Goal: Book appointment/travel/reservation

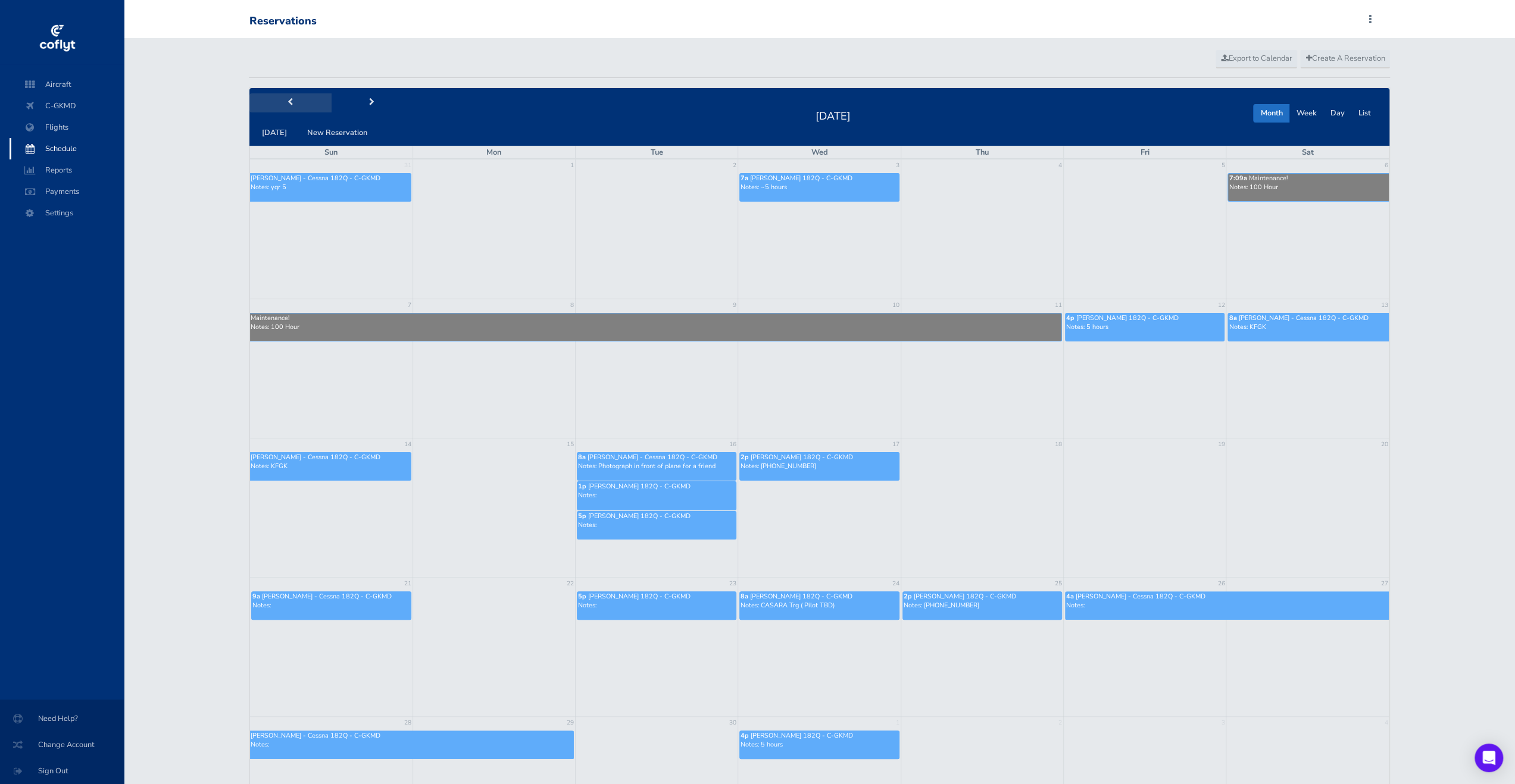
click at [307, 112] on div "[DATE] New Reservation" at bounding box center [331, 116] width 164 height 50
click at [1113, 602] on p "Notes:" at bounding box center [1227, 605] width 322 height 9
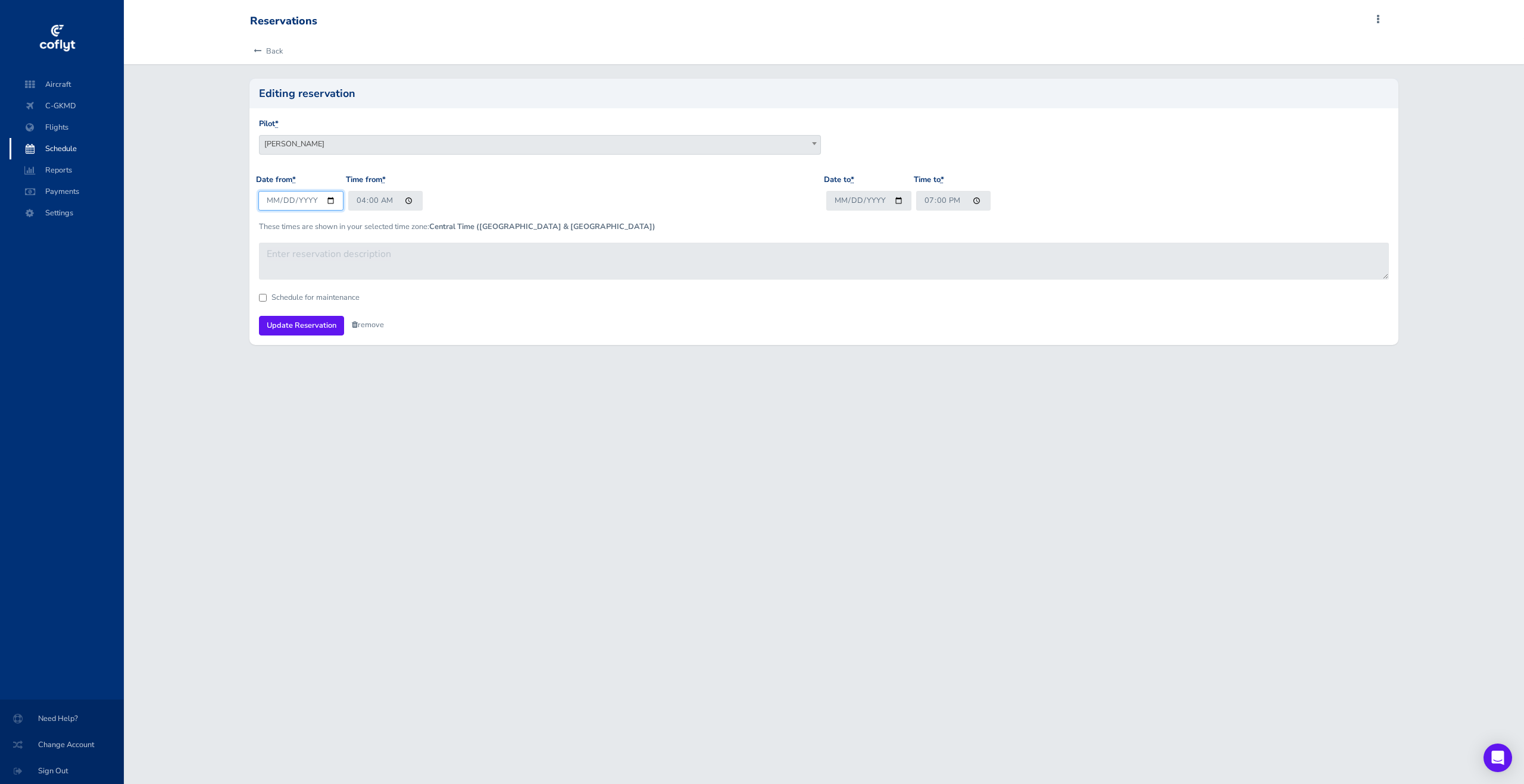
drag, startPoint x: 281, startPoint y: 203, endPoint x: 331, endPoint y: 206, distance: 50.1
click at [282, 203] on input "2025-09-26" at bounding box center [300, 200] width 85 height 20
type input "2025-09-27"
click at [332, 200] on input "2025-09-27" at bounding box center [300, 200] width 85 height 20
click at [839, 235] on div "These times are shown in your selected time zone: Central Time (US & Canada)" at bounding box center [824, 236] width 1136 height 12
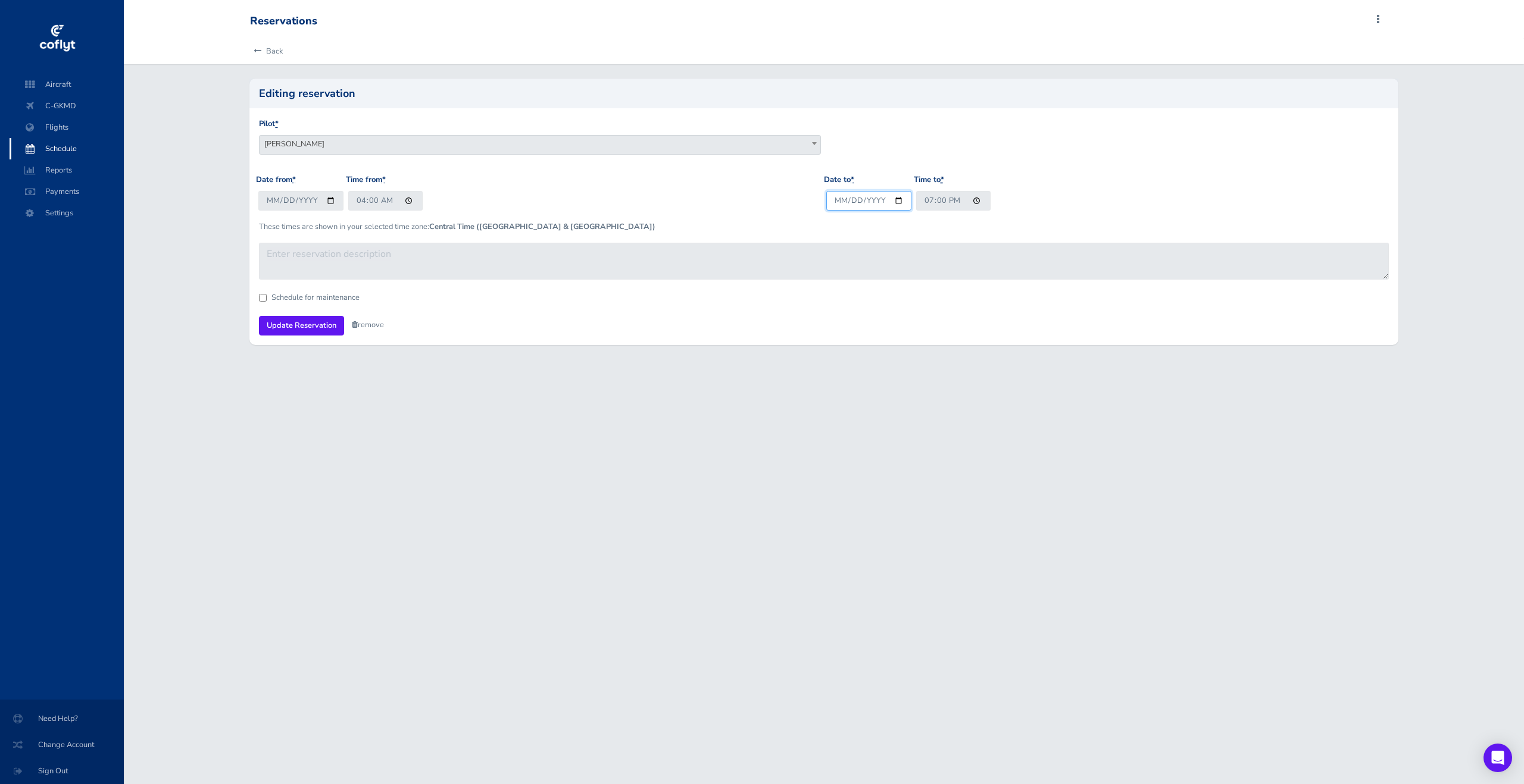
click at [902, 195] on input "[DATE]" at bounding box center [869, 200] width 85 height 20
click at [898, 203] on input "2025-09-29" at bounding box center [869, 200] width 85 height 20
type input "2025-09-28"
click at [80, 108] on span "C-GKMD" at bounding box center [66, 106] width 91 height 21
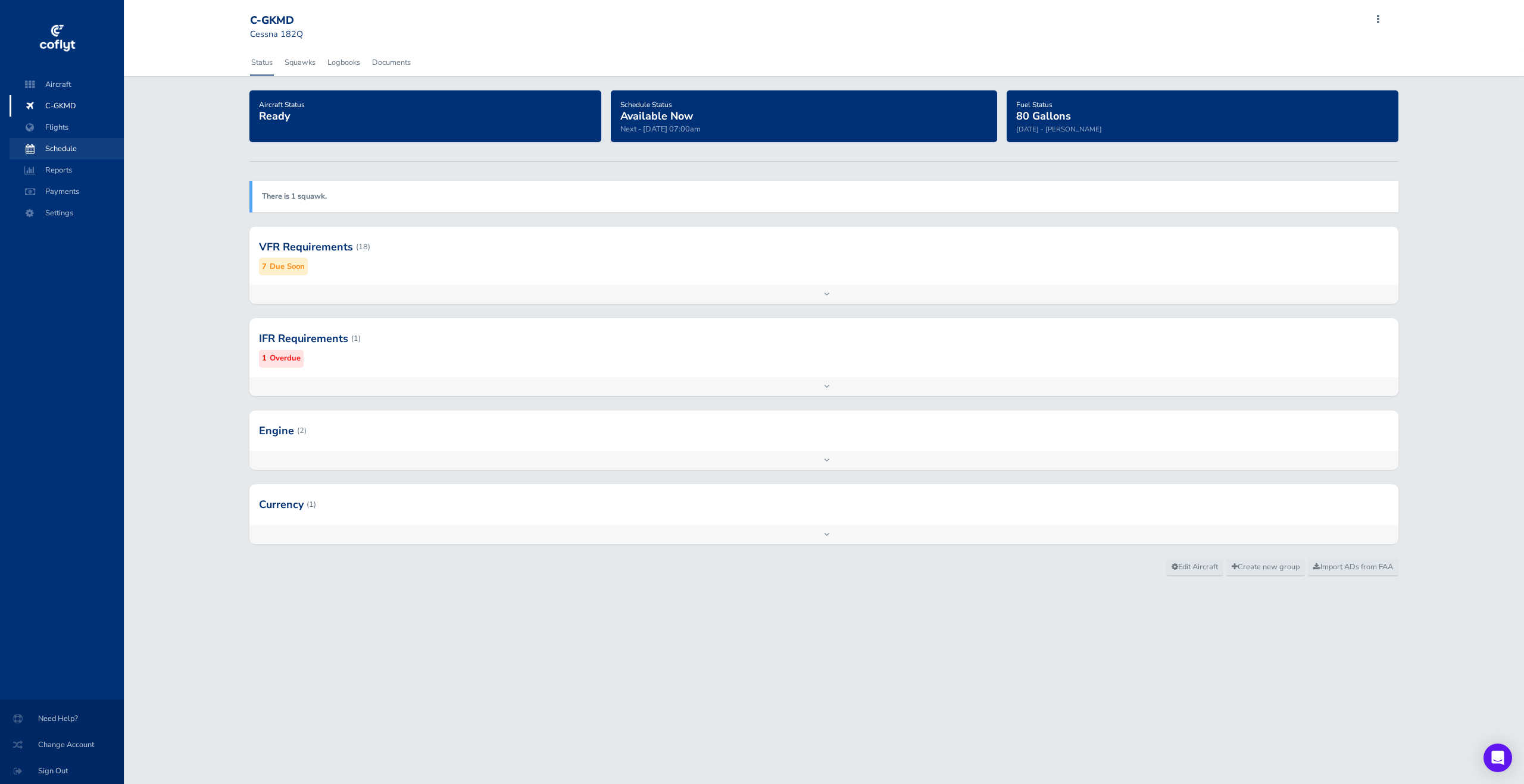
click at [50, 144] on span "Schedule" at bounding box center [66, 148] width 91 height 21
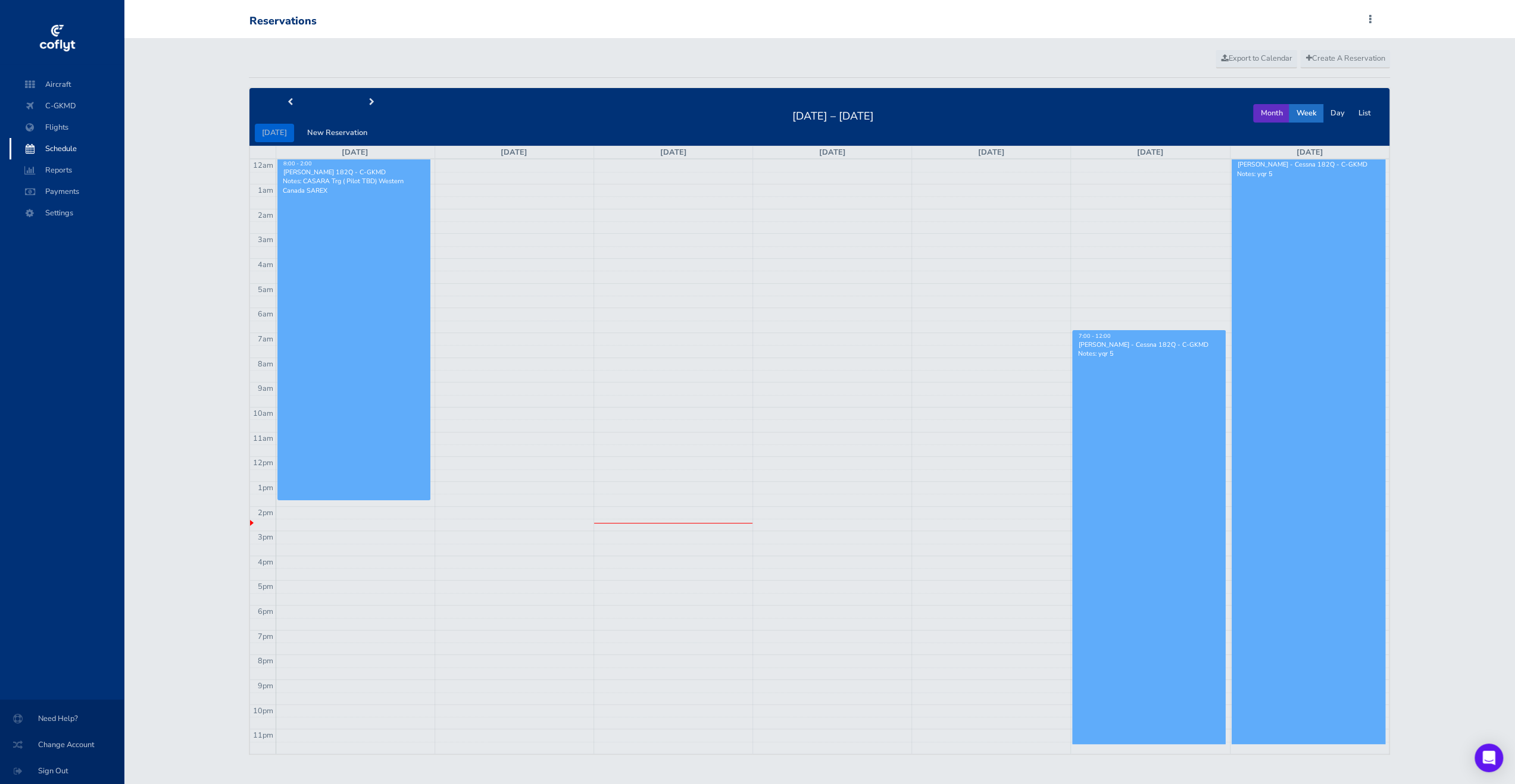
click at [1255, 114] on button "Month" at bounding box center [1271, 113] width 36 height 18
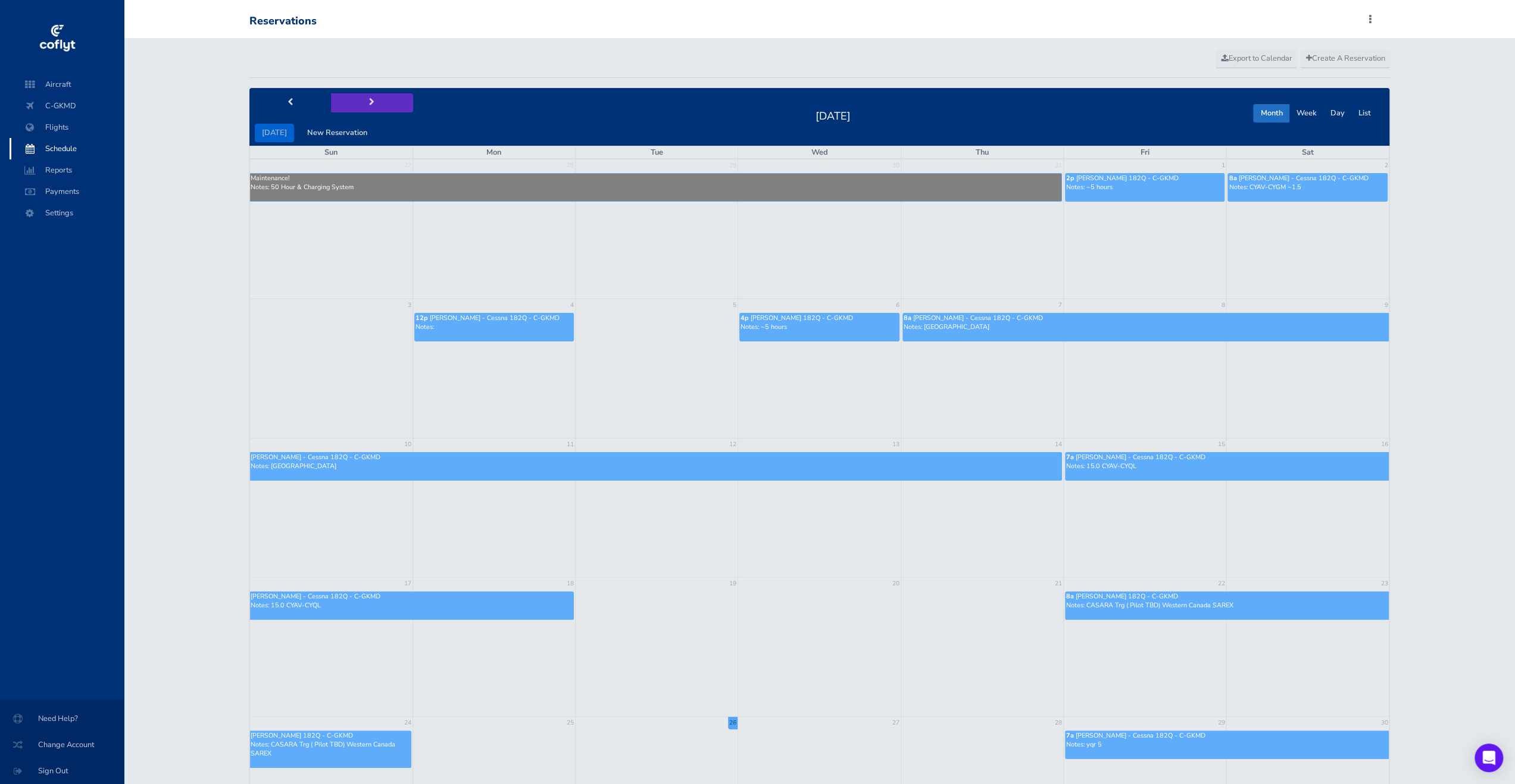
click at [369, 106] on button "next" at bounding box center [372, 102] width 82 height 18
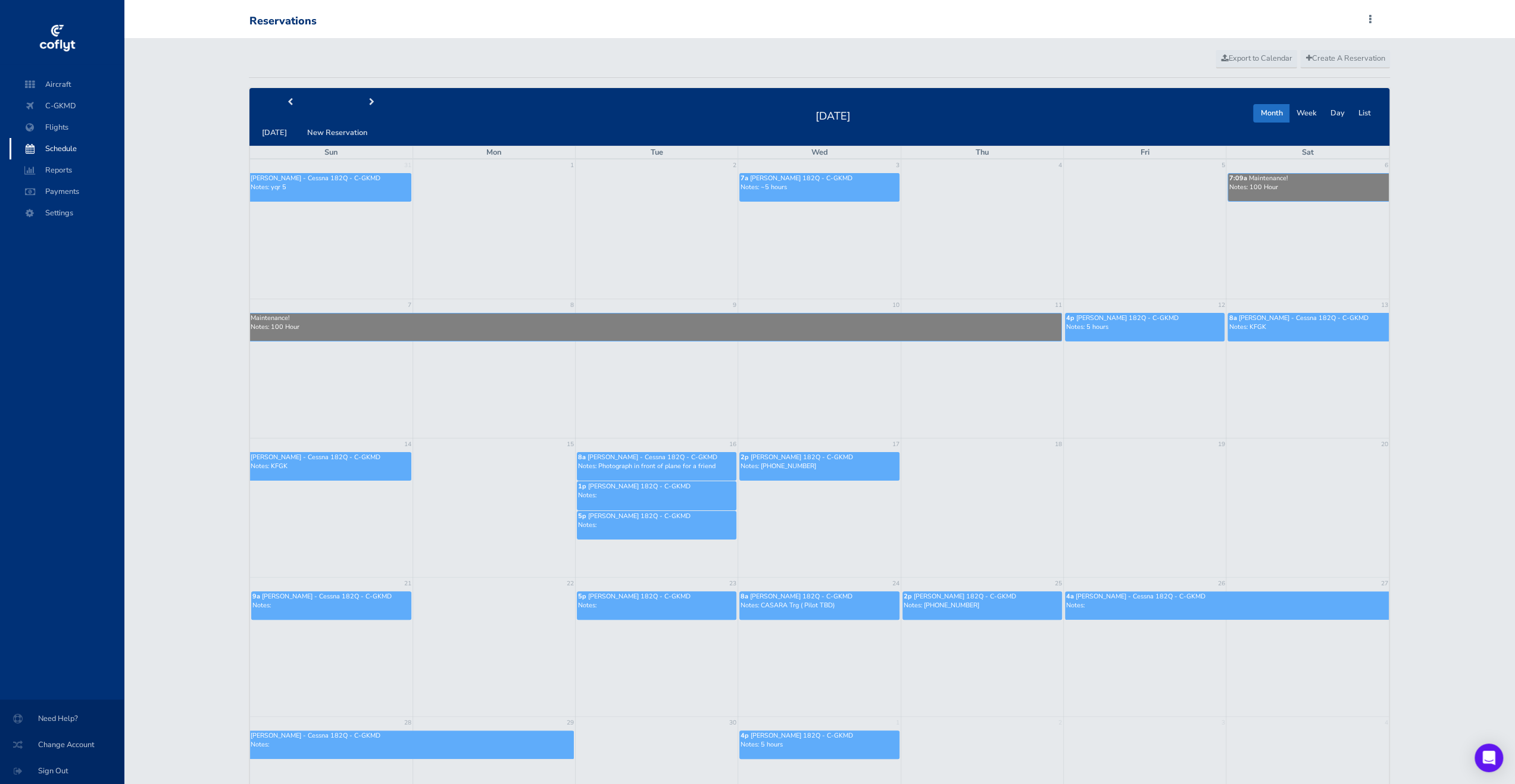
click at [1180, 604] on p "Notes:" at bounding box center [1227, 605] width 322 height 9
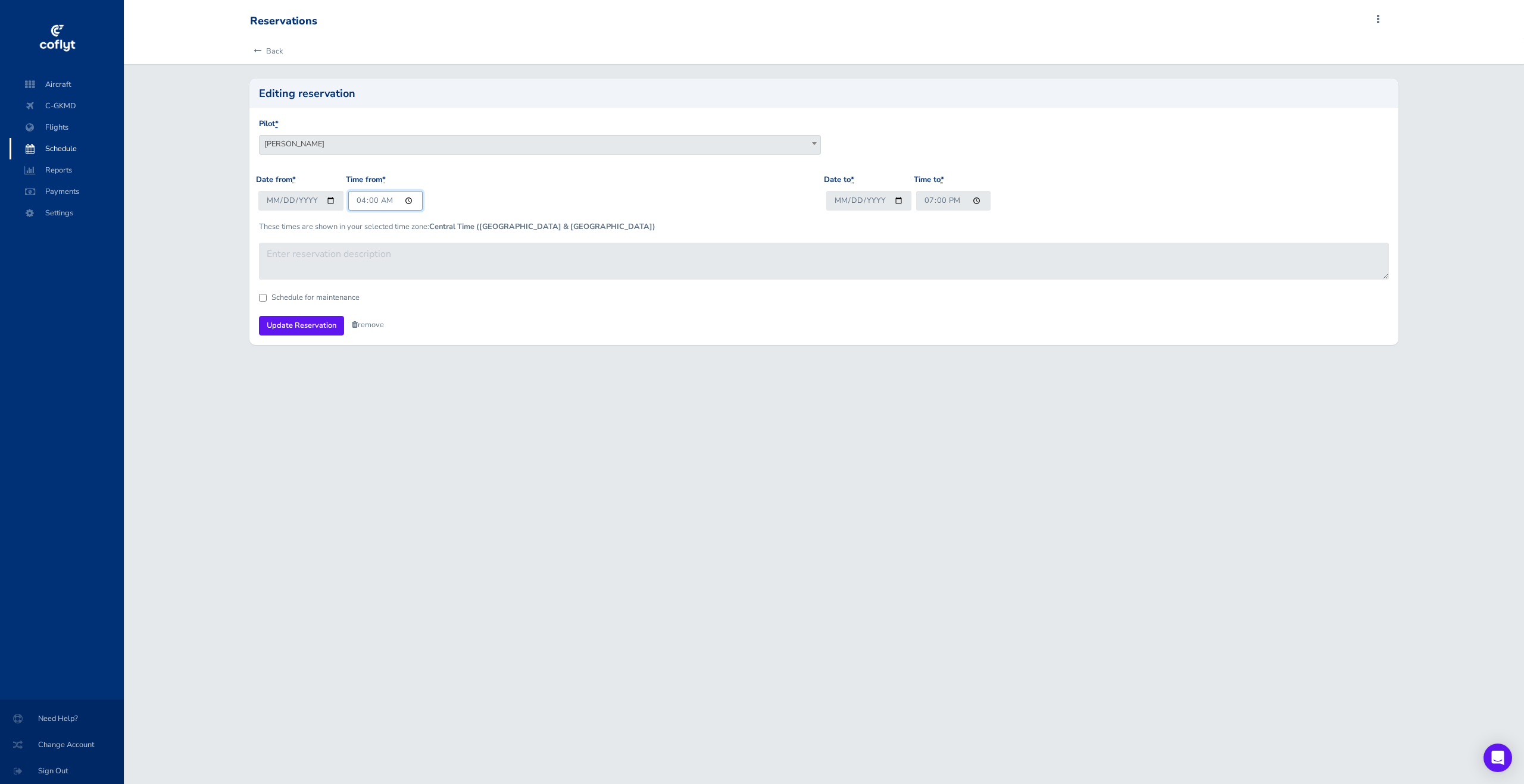
drag, startPoint x: 358, startPoint y: 203, endPoint x: 393, endPoint y: 215, distance: 37.0
click at [360, 204] on input "04:00" at bounding box center [385, 200] width 74 height 20
click at [62, 144] on span "Schedule" at bounding box center [66, 148] width 91 height 21
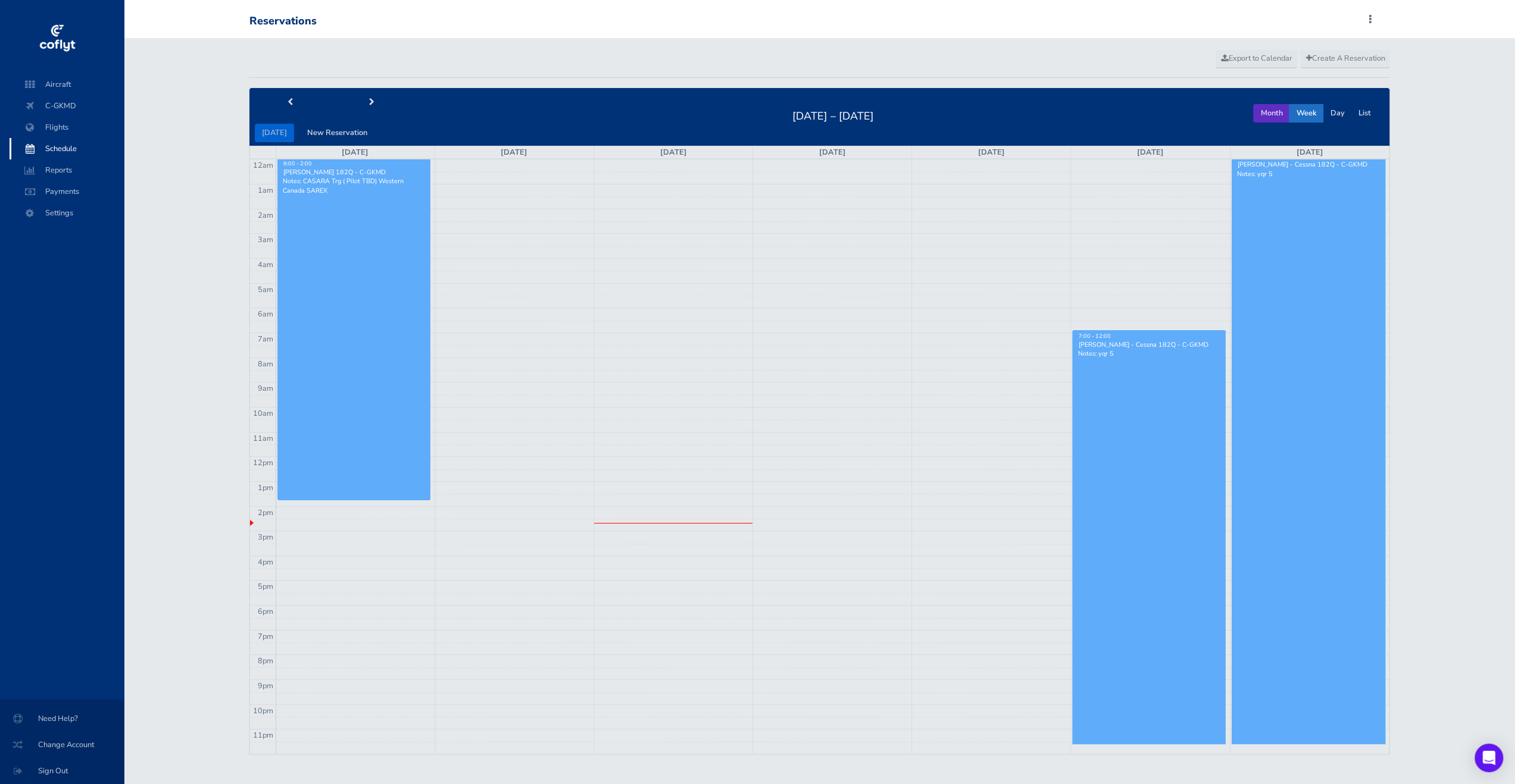
click at [1278, 109] on button "Month" at bounding box center [1271, 113] width 36 height 18
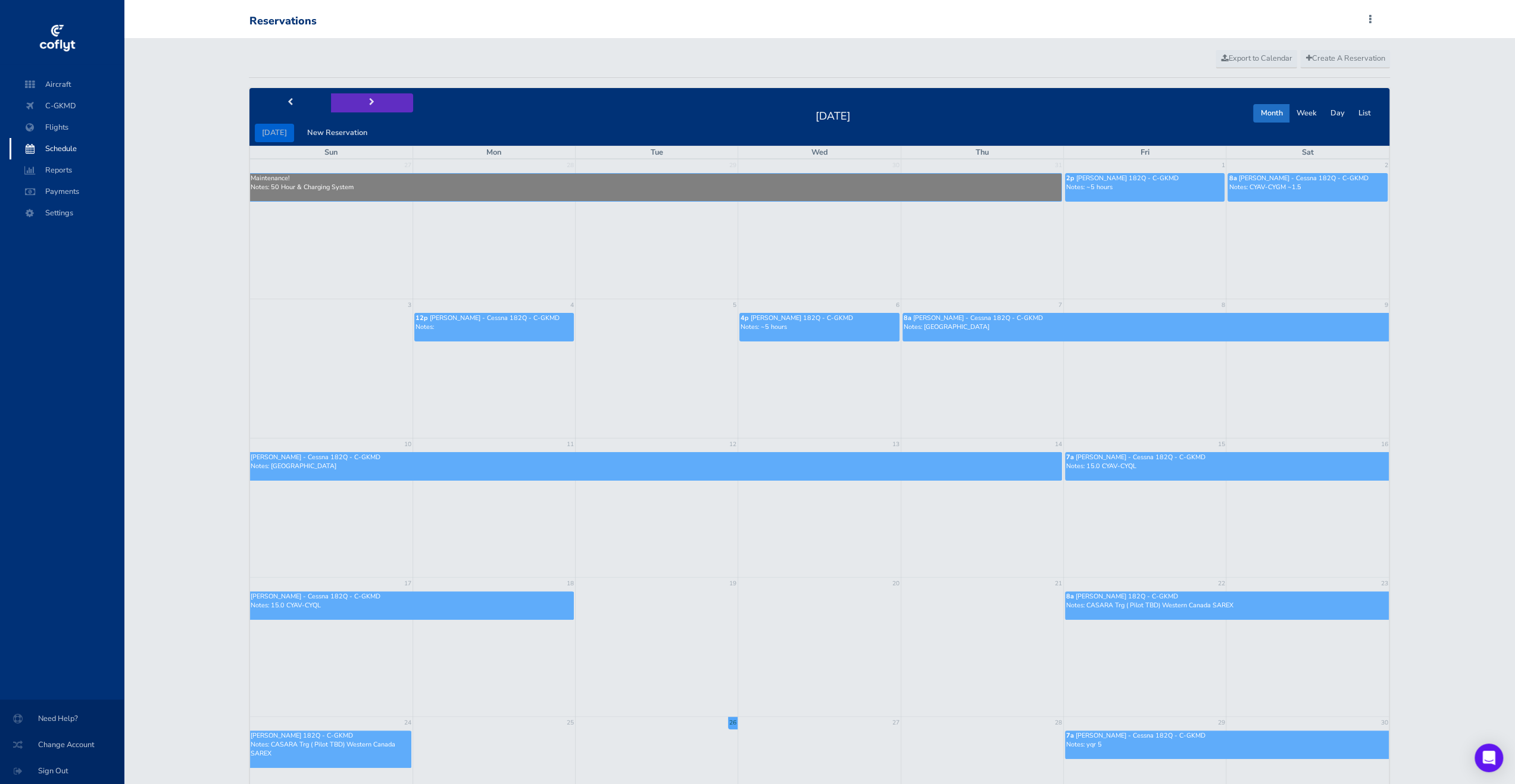
click at [357, 95] on button "next" at bounding box center [372, 102] width 82 height 18
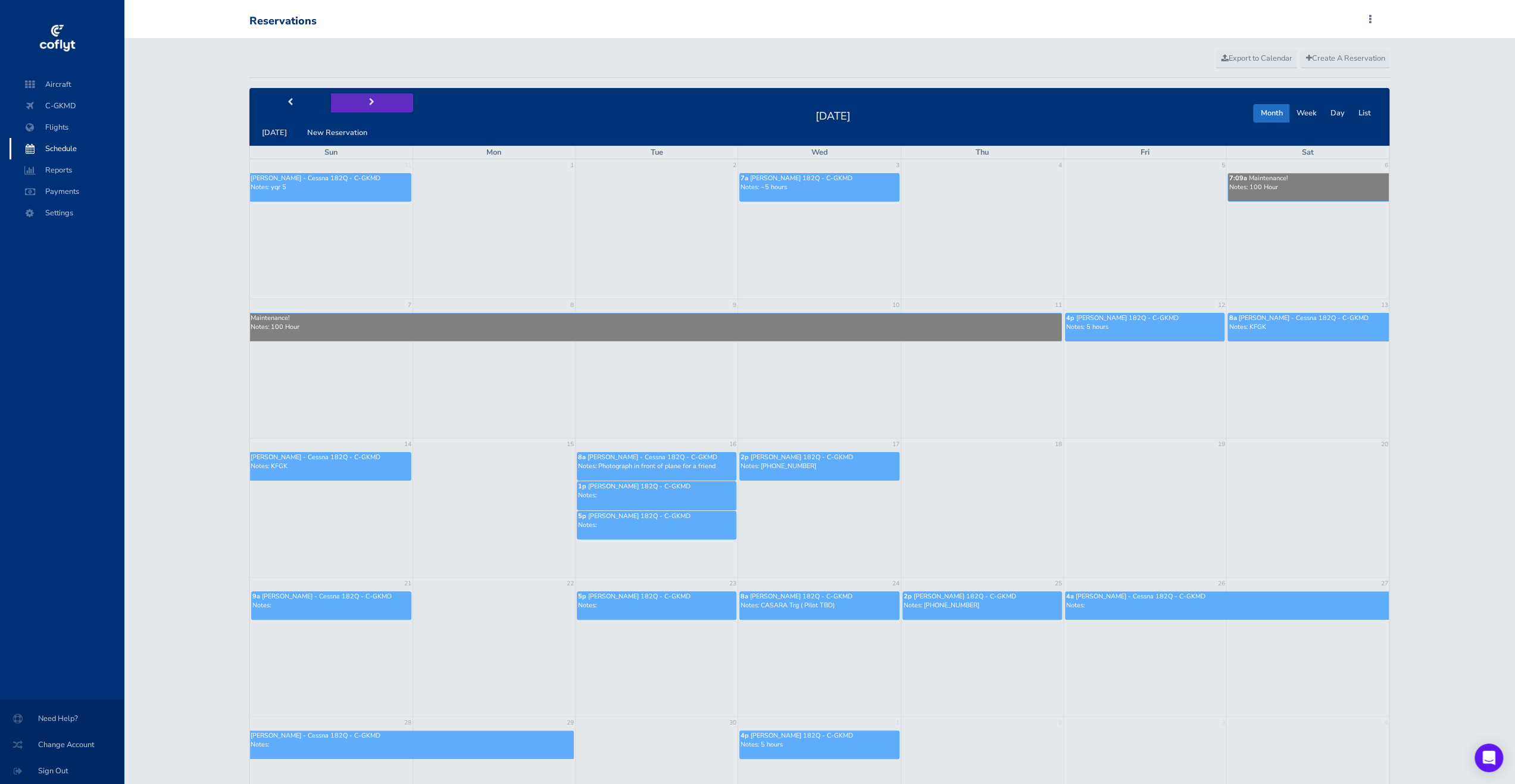
click at [369, 99] on span "next" at bounding box center [372, 102] width 5 height 7
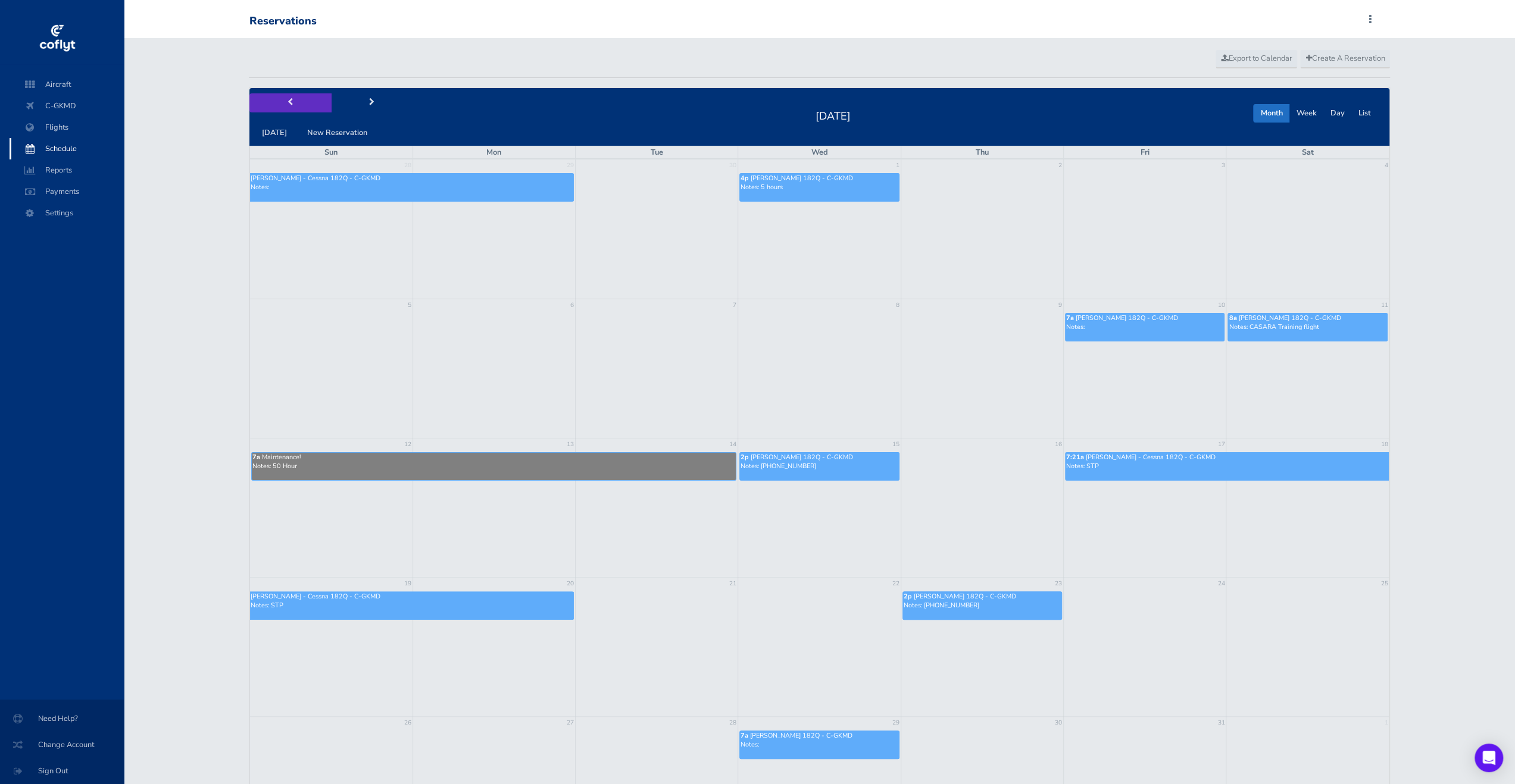
click at [301, 99] on button "prev" at bounding box center [290, 102] width 82 height 18
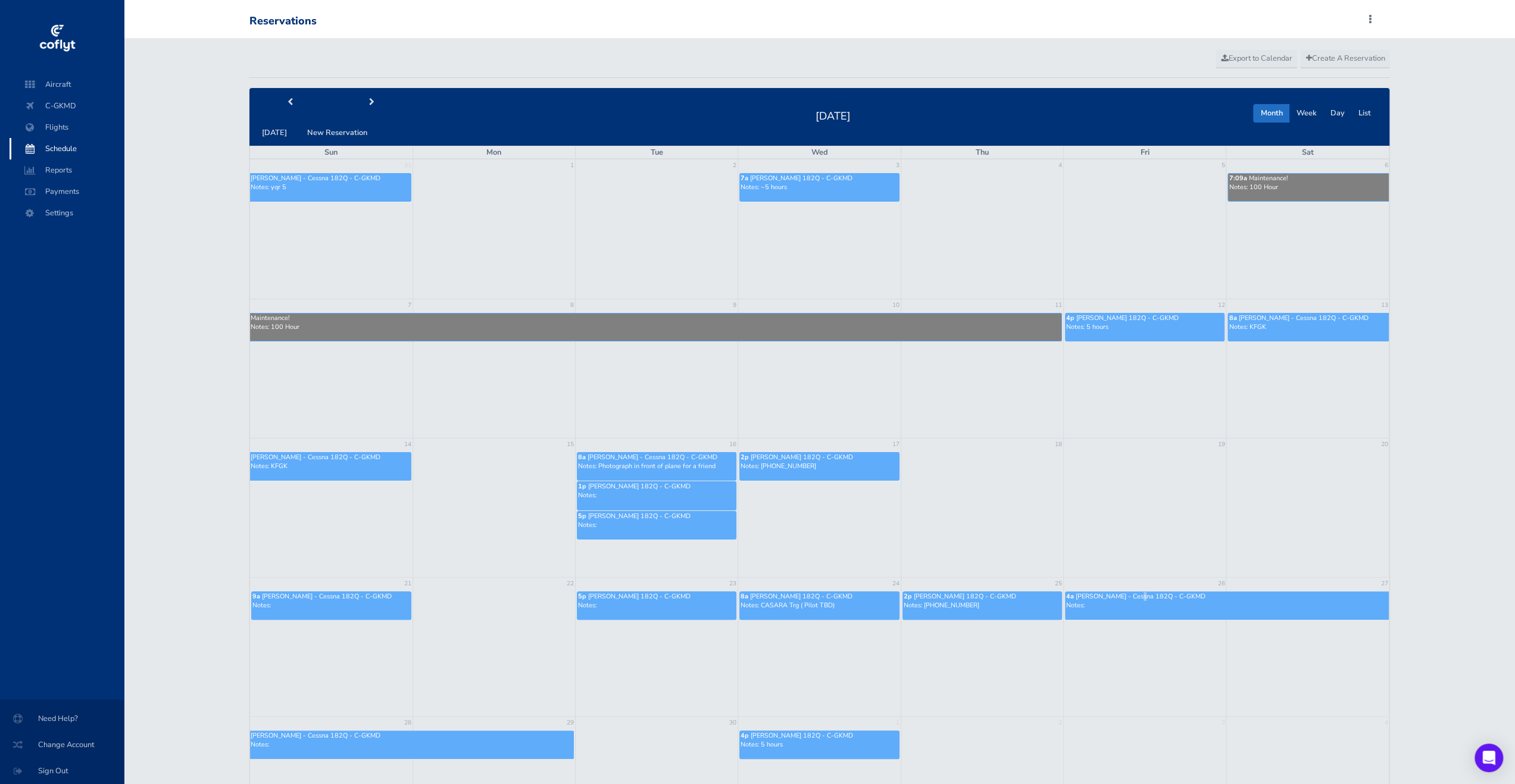
drag, startPoint x: 1135, startPoint y: 592, endPoint x: 1149, endPoint y: 643, distance: 52.9
click at [1138, 601] on link "4a Mark Davies - Cessna 182Q - C-GKMD Notes:" at bounding box center [1227, 606] width 324 height 29
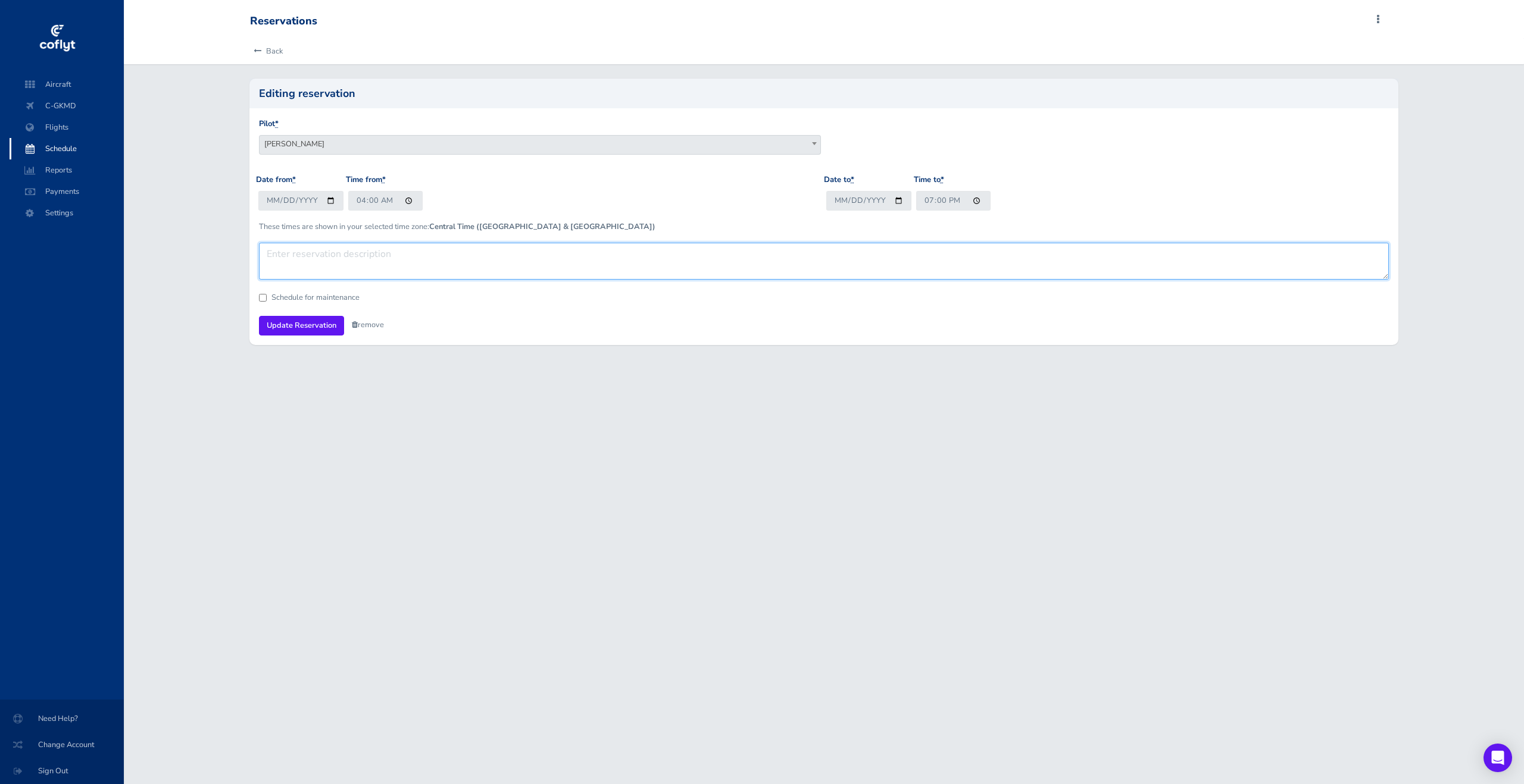
drag, startPoint x: 426, startPoint y: 246, endPoint x: 431, endPoint y: 252, distance: 7.8
click at [426, 247] on textarea at bounding box center [824, 261] width 1130 height 37
type textarea "KSTP"
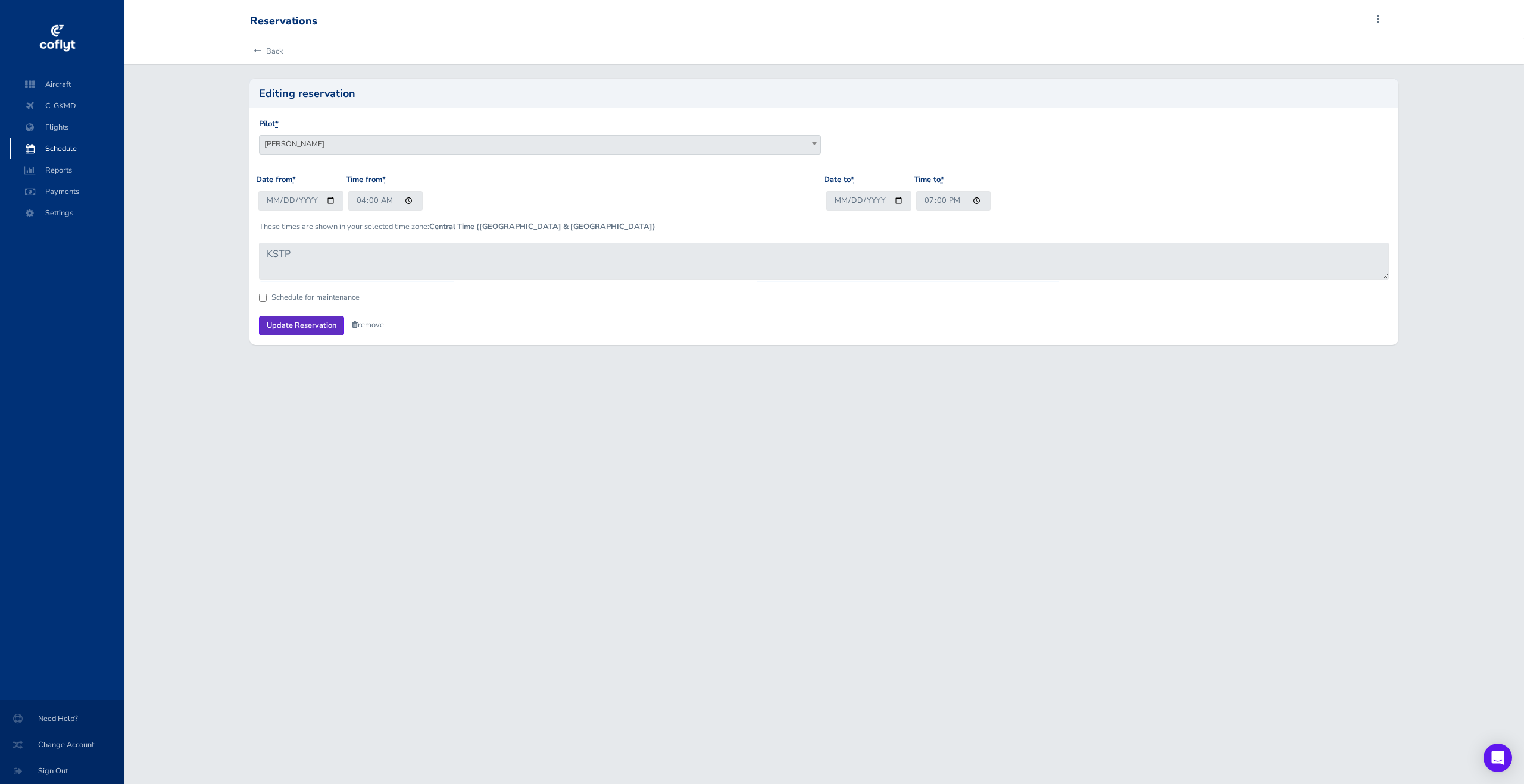
click at [280, 322] on input "Update Reservation" at bounding box center [301, 326] width 85 height 20
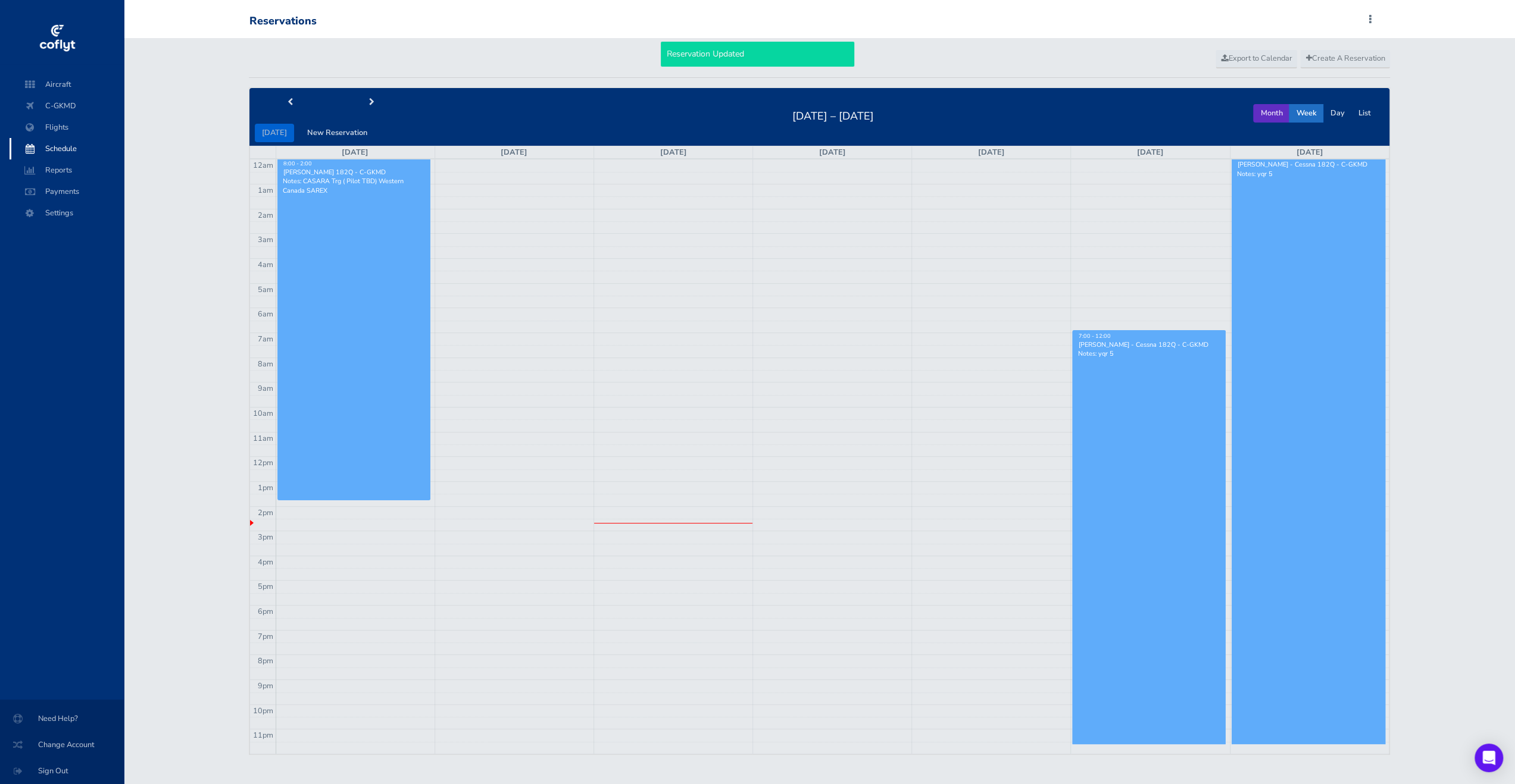
click at [1280, 112] on button "Month" at bounding box center [1271, 113] width 36 height 18
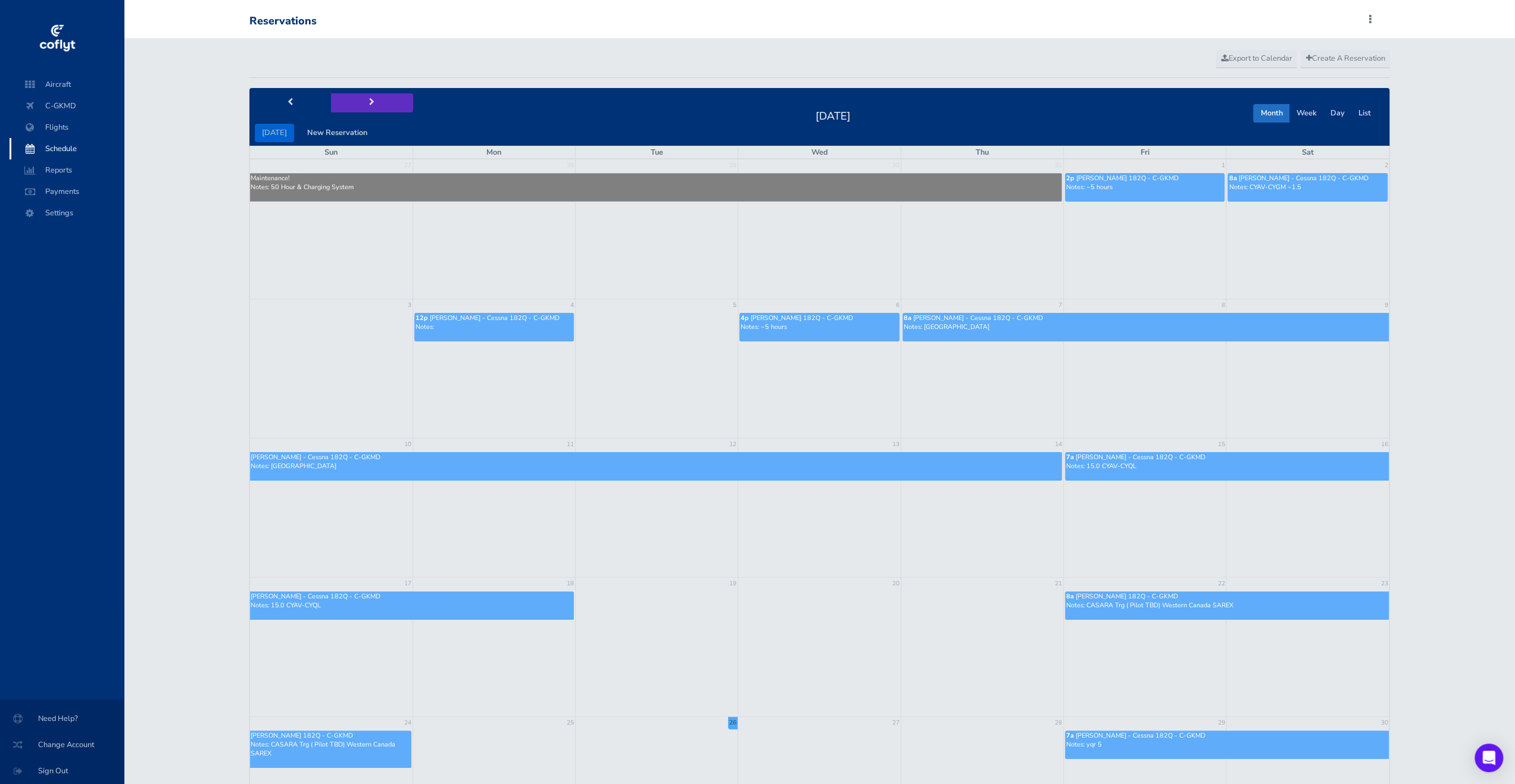
click at [369, 104] on span "next" at bounding box center [372, 102] width 5 height 7
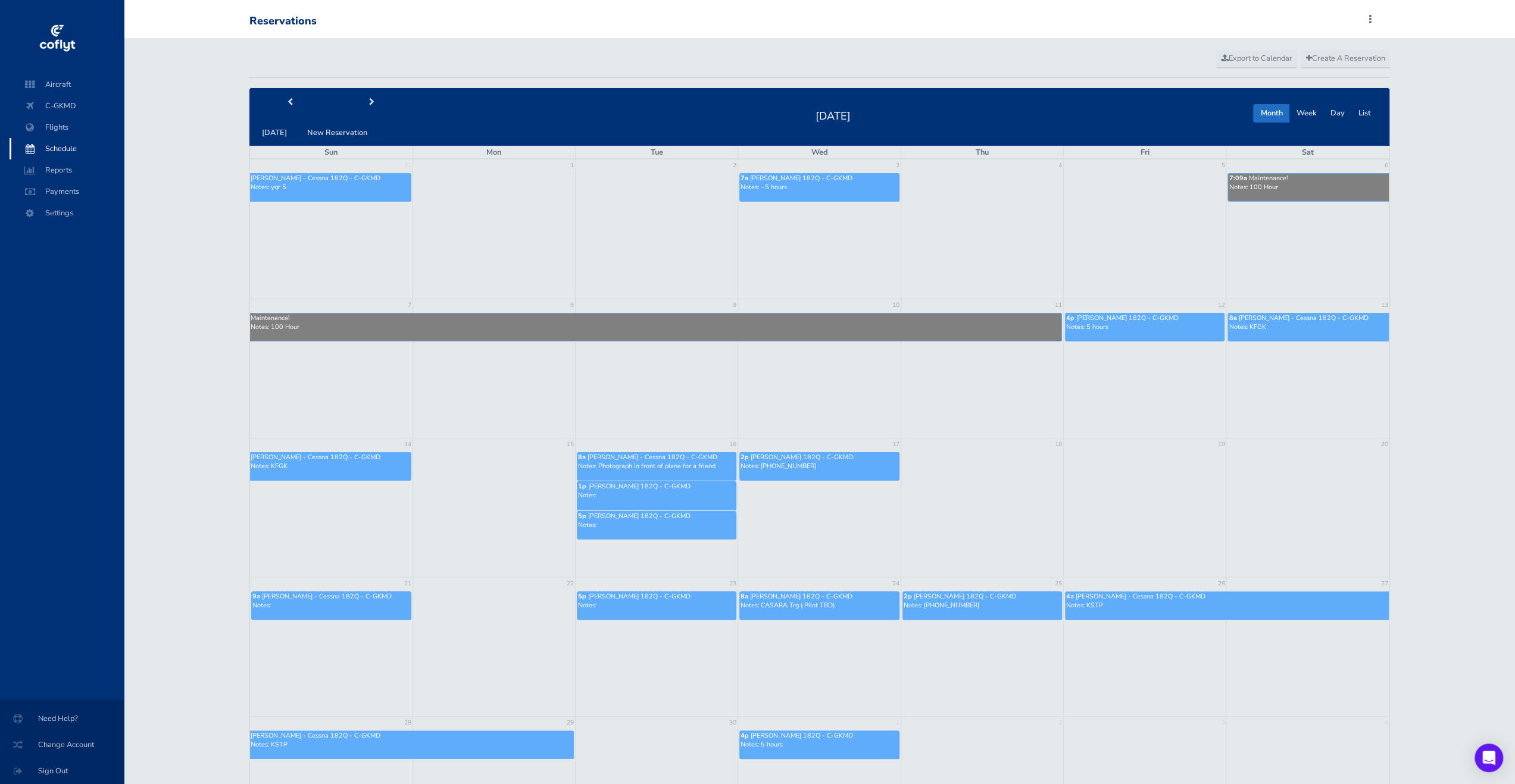
click at [1221, 592] on div "4a Mark Davies - Cessna 182Q - C-GKMD" at bounding box center [1227, 596] width 322 height 9
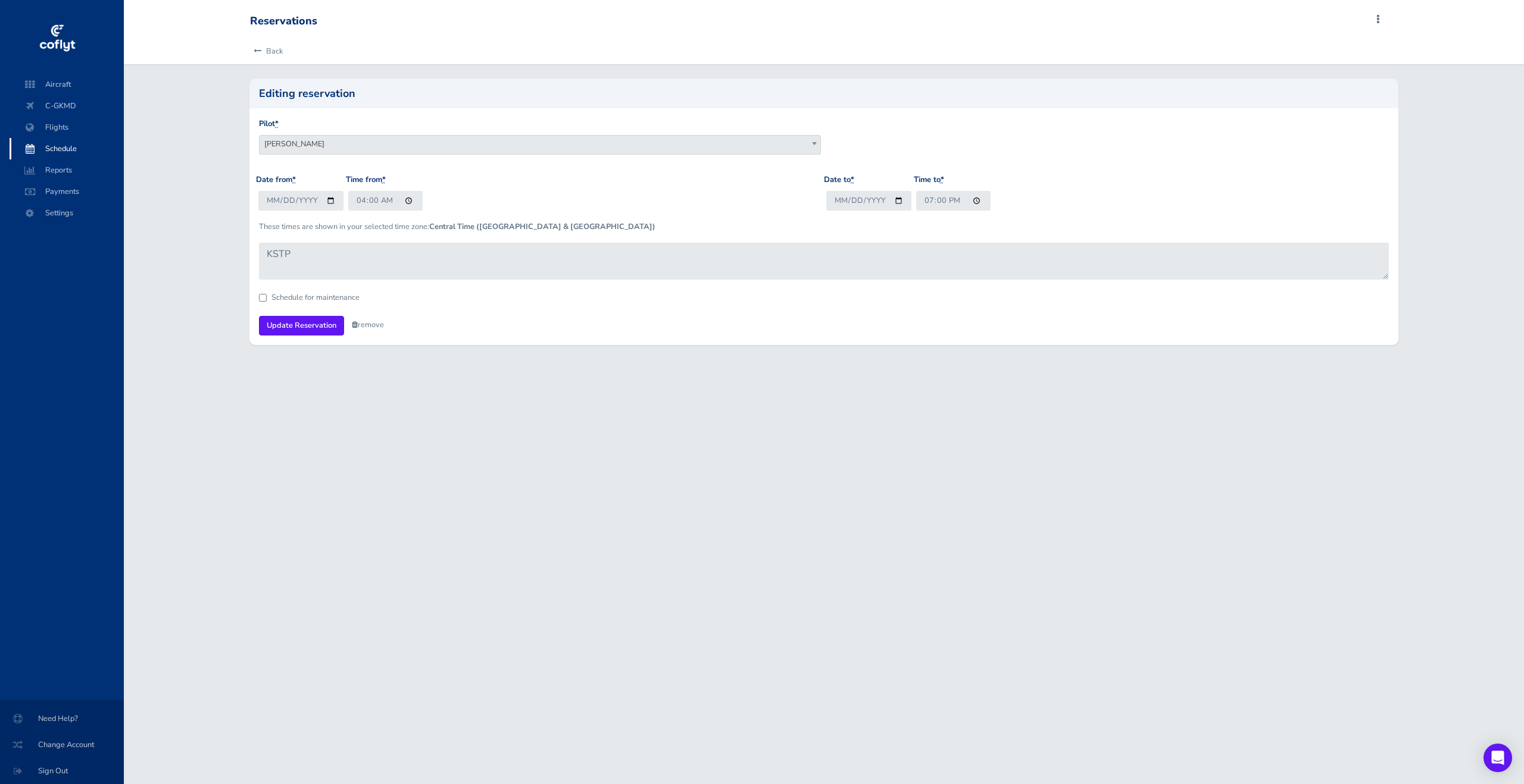
click at [474, 297] on div "Schedule for maintenance" at bounding box center [824, 298] width 1130 height 7
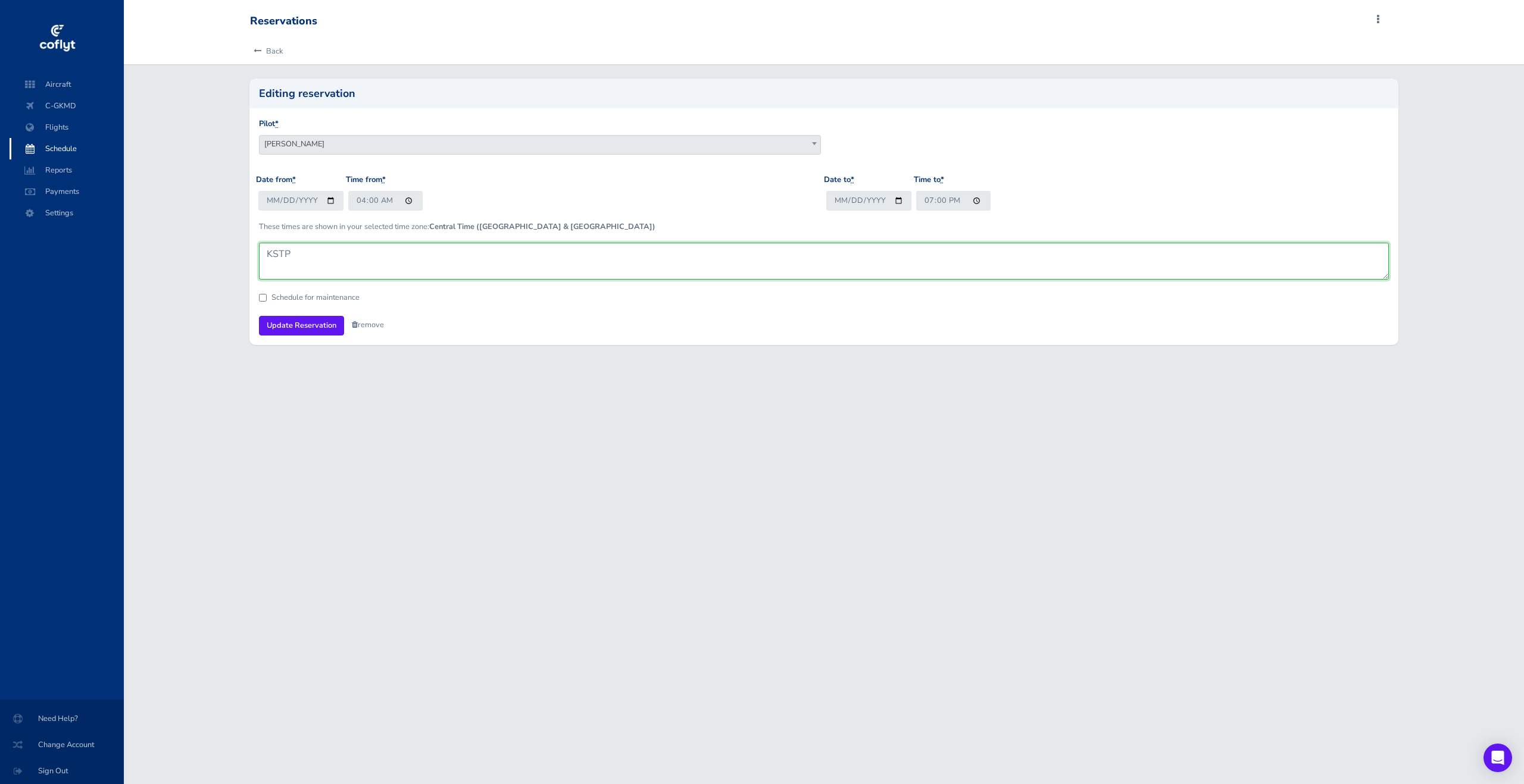
click at [469, 251] on textarea "KSTP" at bounding box center [824, 261] width 1130 height 37
type textarea "KSTP 6"
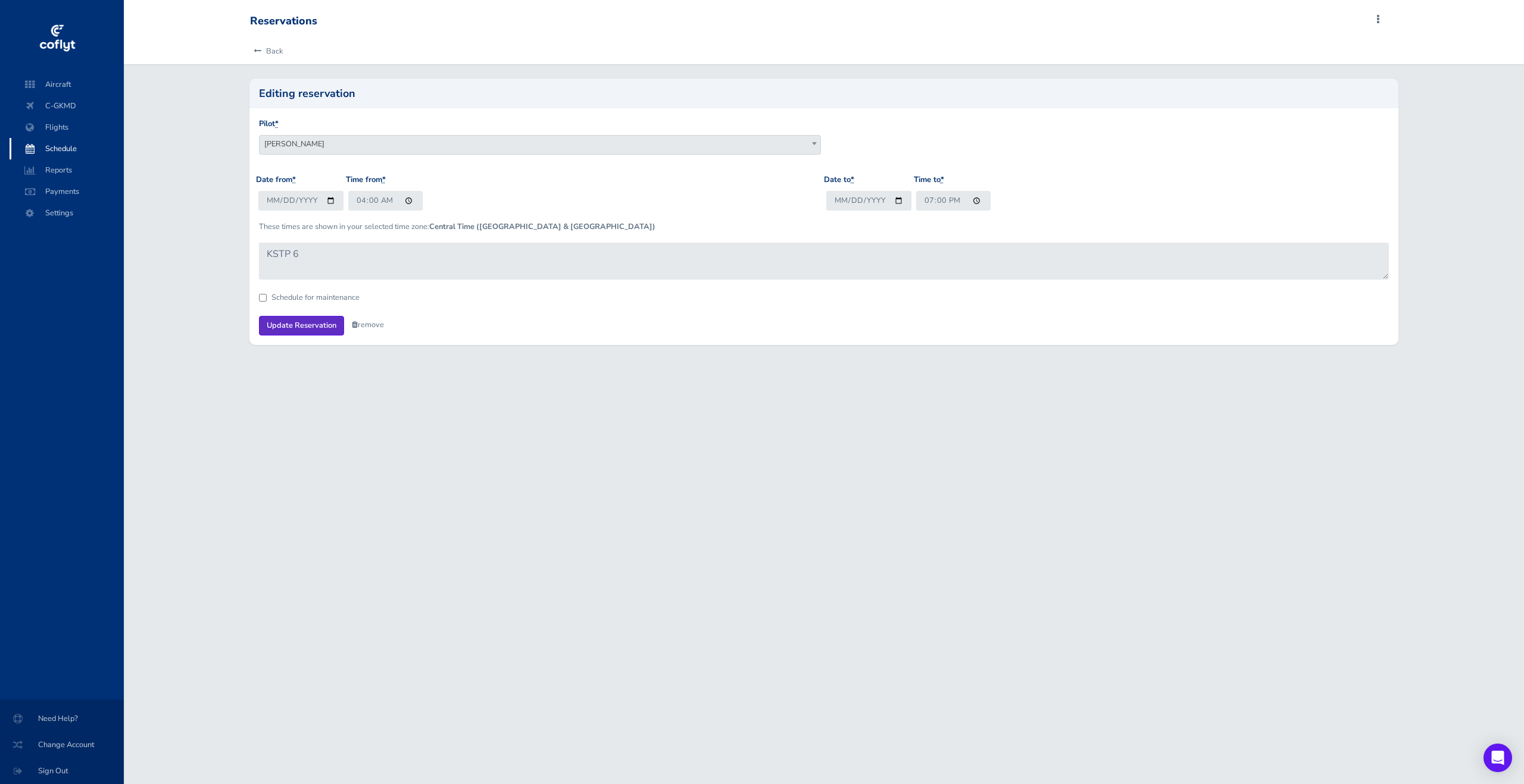
click at [280, 315] on form "Pilot * Kyle Molotkin Mark Davies Troy Calleran Chuck Wilson Rory Whitley Brian…" at bounding box center [824, 226] width 1130 height 217
click at [282, 318] on input "Update Reservation" at bounding box center [301, 326] width 85 height 20
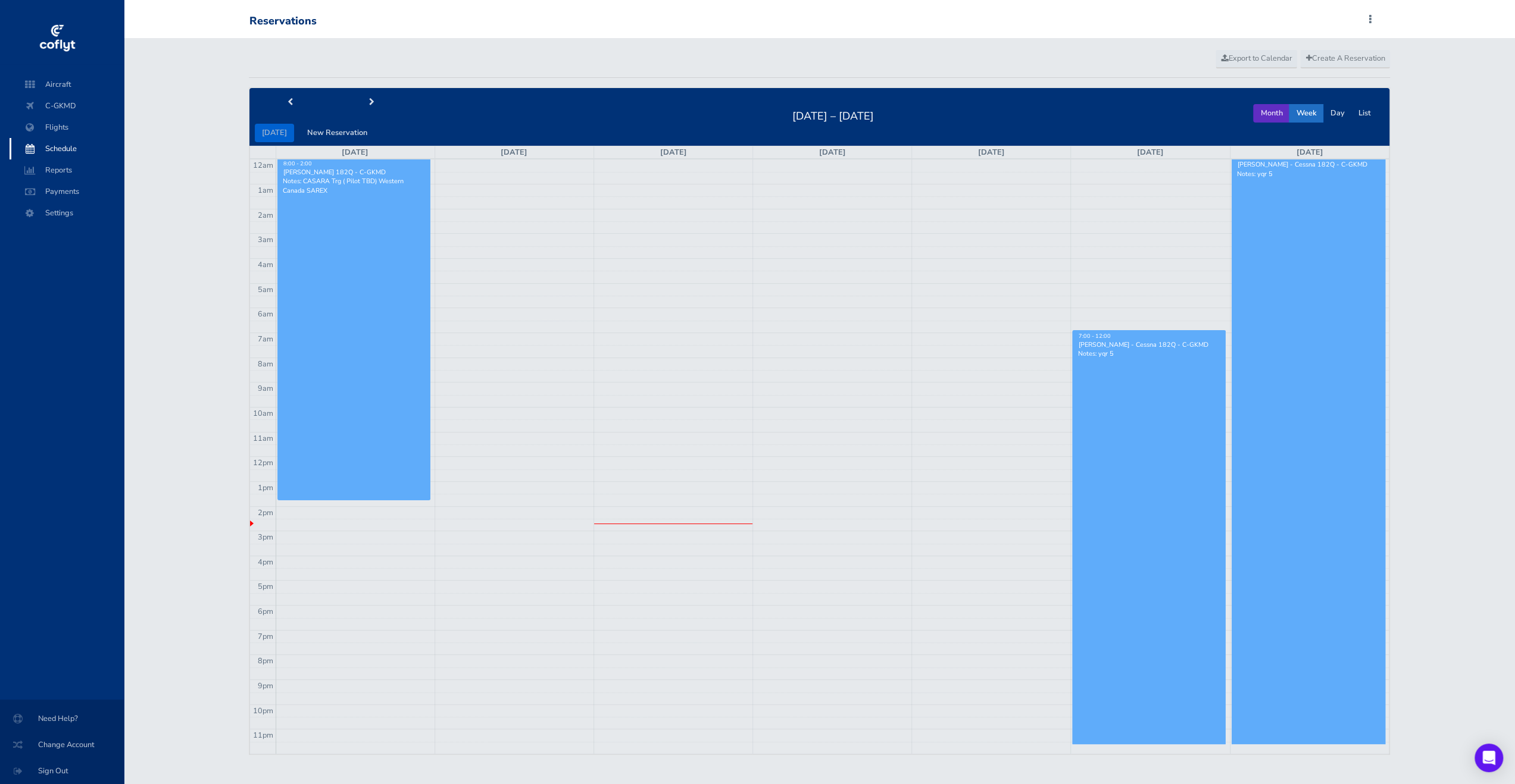
click at [1275, 119] on button "Month" at bounding box center [1271, 113] width 36 height 18
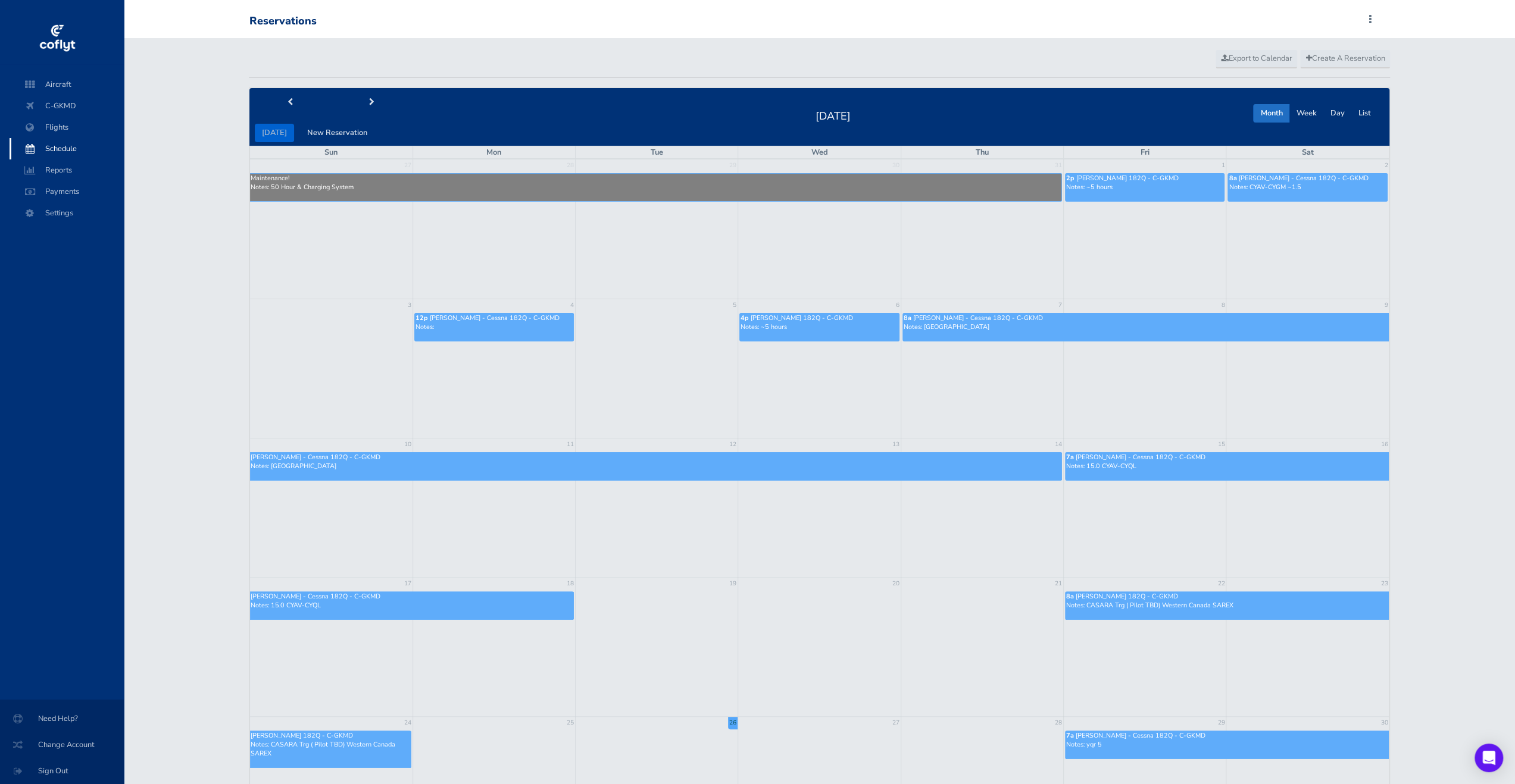
click at [381, 115] on div "[DATE] New Reservation" at bounding box center [331, 116] width 164 height 50
click at [375, 109] on button "next" at bounding box center [372, 102] width 82 height 18
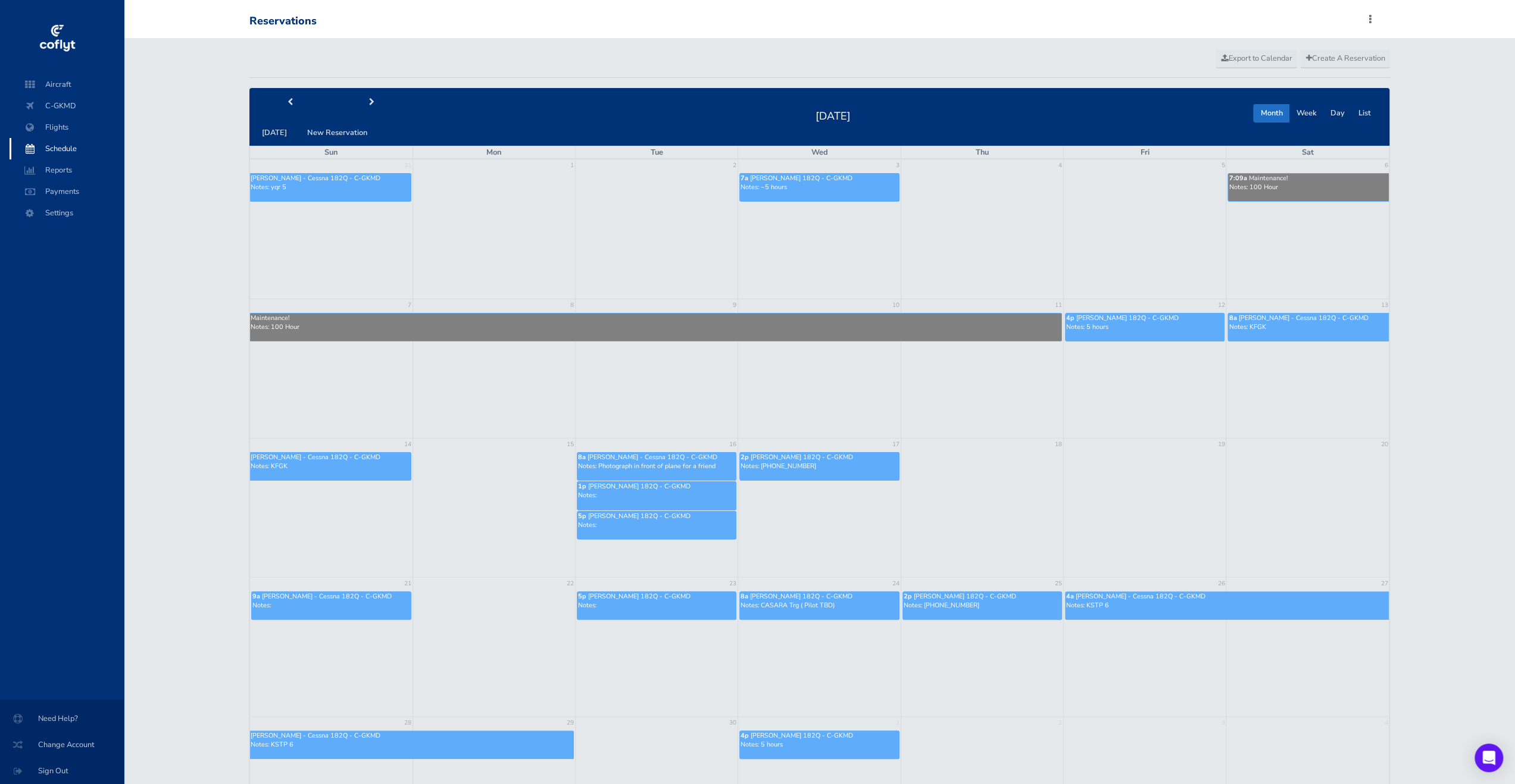
click at [362, 112] on div "today New Reservation" at bounding box center [331, 116] width 164 height 50
drag, startPoint x: 362, startPoint y: 104, endPoint x: 412, endPoint y: 116, distance: 51.4
click at [362, 104] on button "next" at bounding box center [372, 102] width 82 height 18
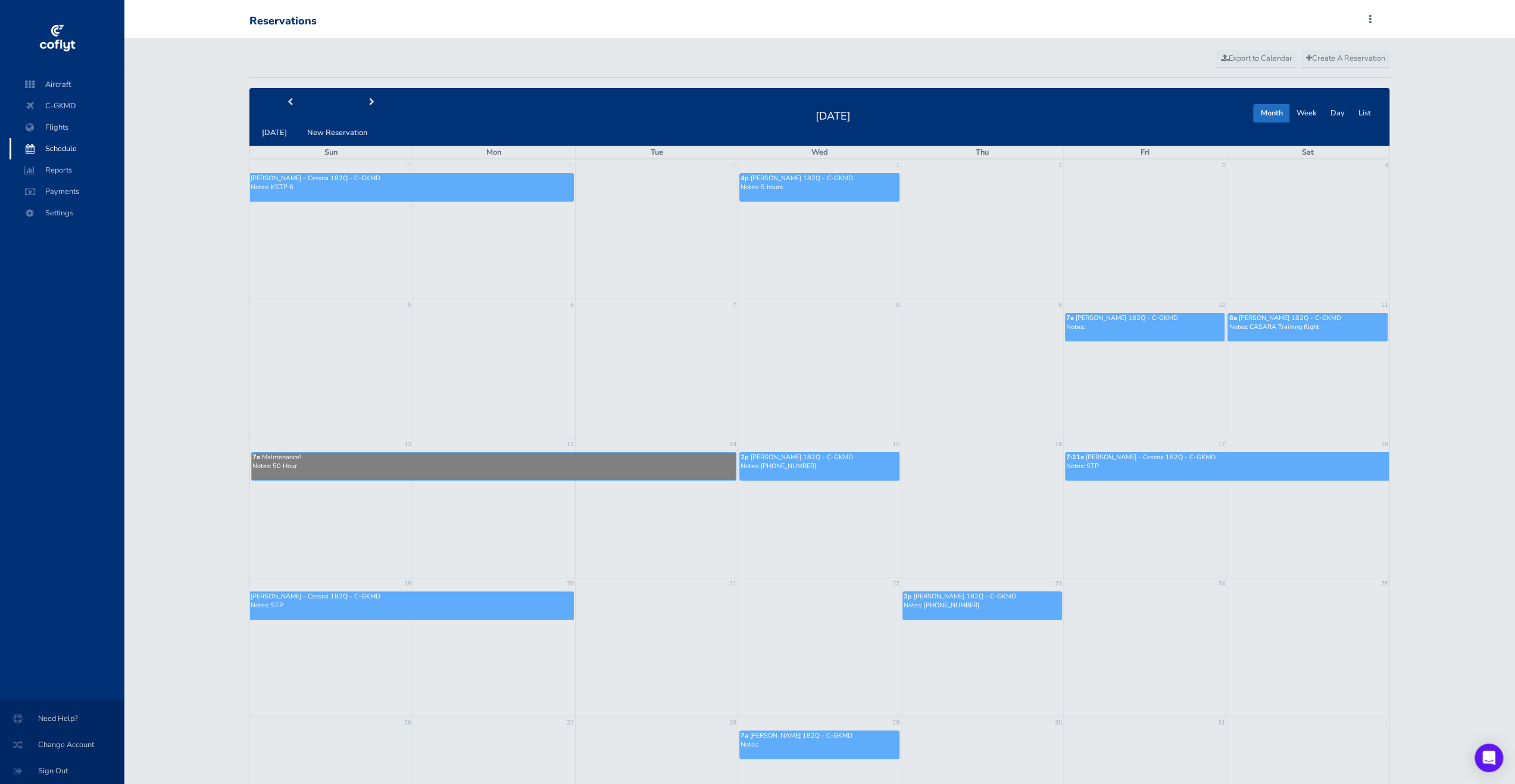
click at [1148, 462] on p "Notes: STP" at bounding box center [1227, 466] width 322 height 9
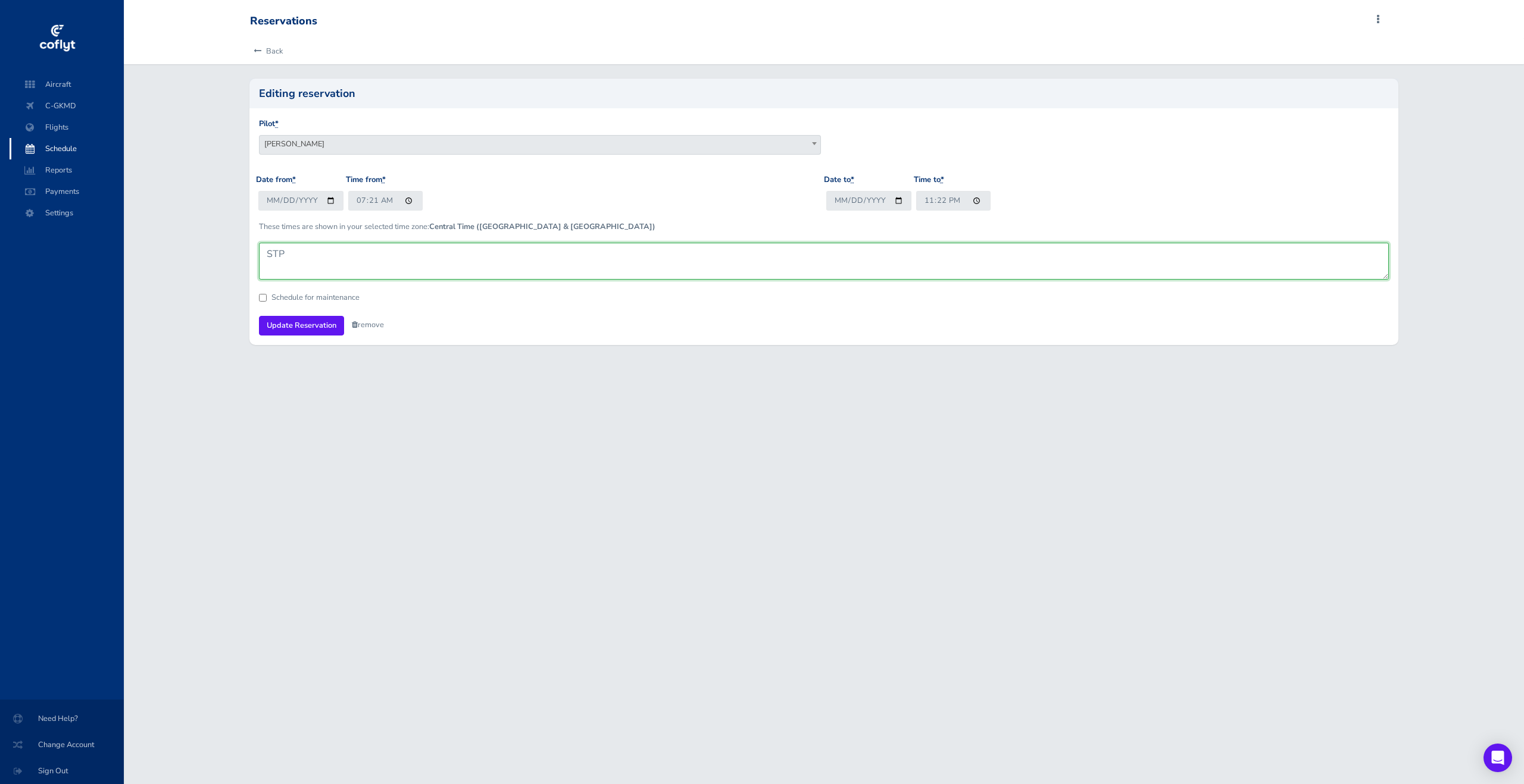
drag, startPoint x: 495, startPoint y: 273, endPoint x: 459, endPoint y: 289, distance: 39.4
click at [497, 271] on textarea "STP" at bounding box center [824, 261] width 1130 height 37
drag, startPoint x: 277, startPoint y: 254, endPoint x: 285, endPoint y: 298, distance: 44.7
click at [277, 255] on textarea "STP" at bounding box center [824, 261] width 1130 height 37
type textarea "KSTP 6"
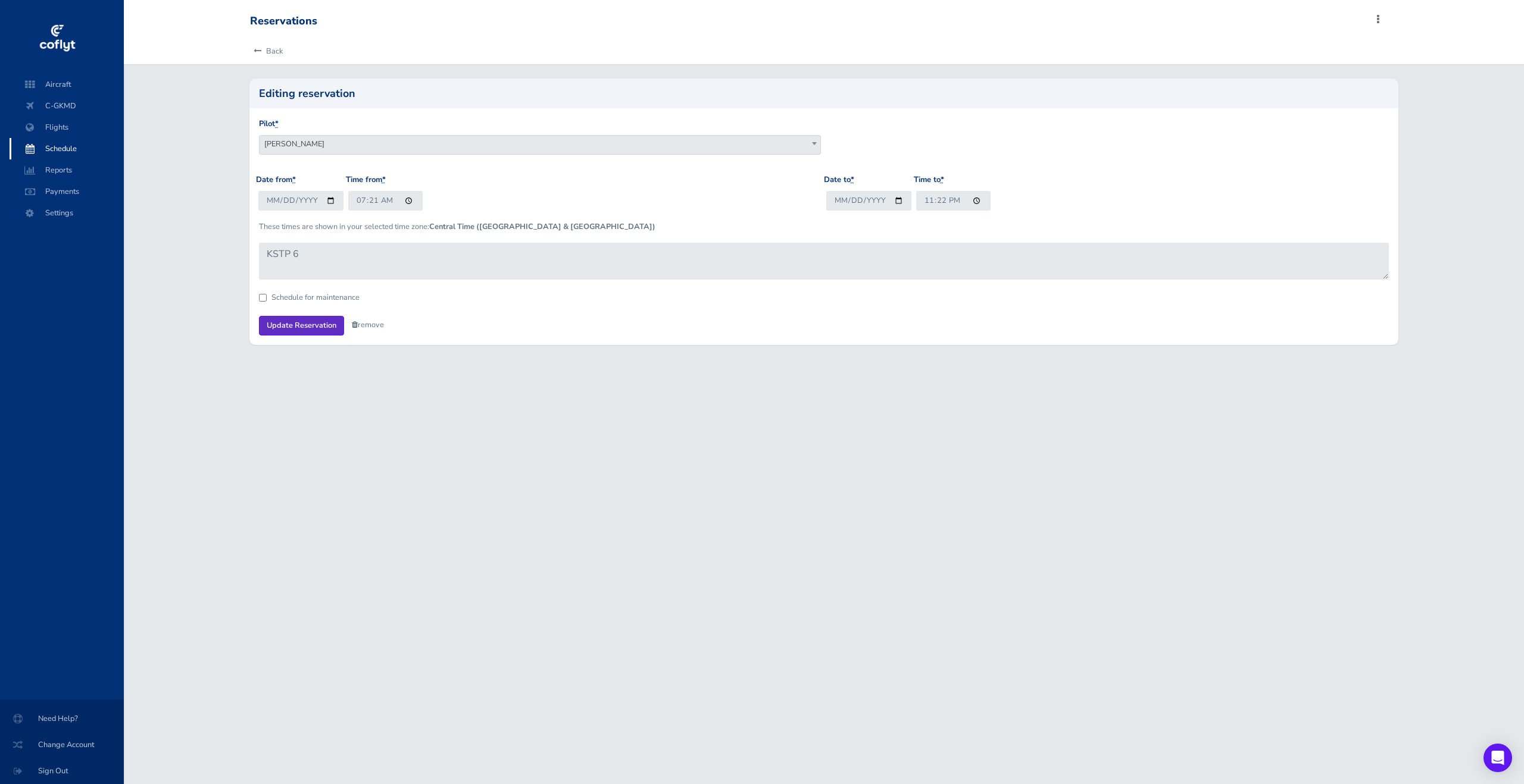
click at [304, 329] on input "Update Reservation" at bounding box center [301, 326] width 85 height 20
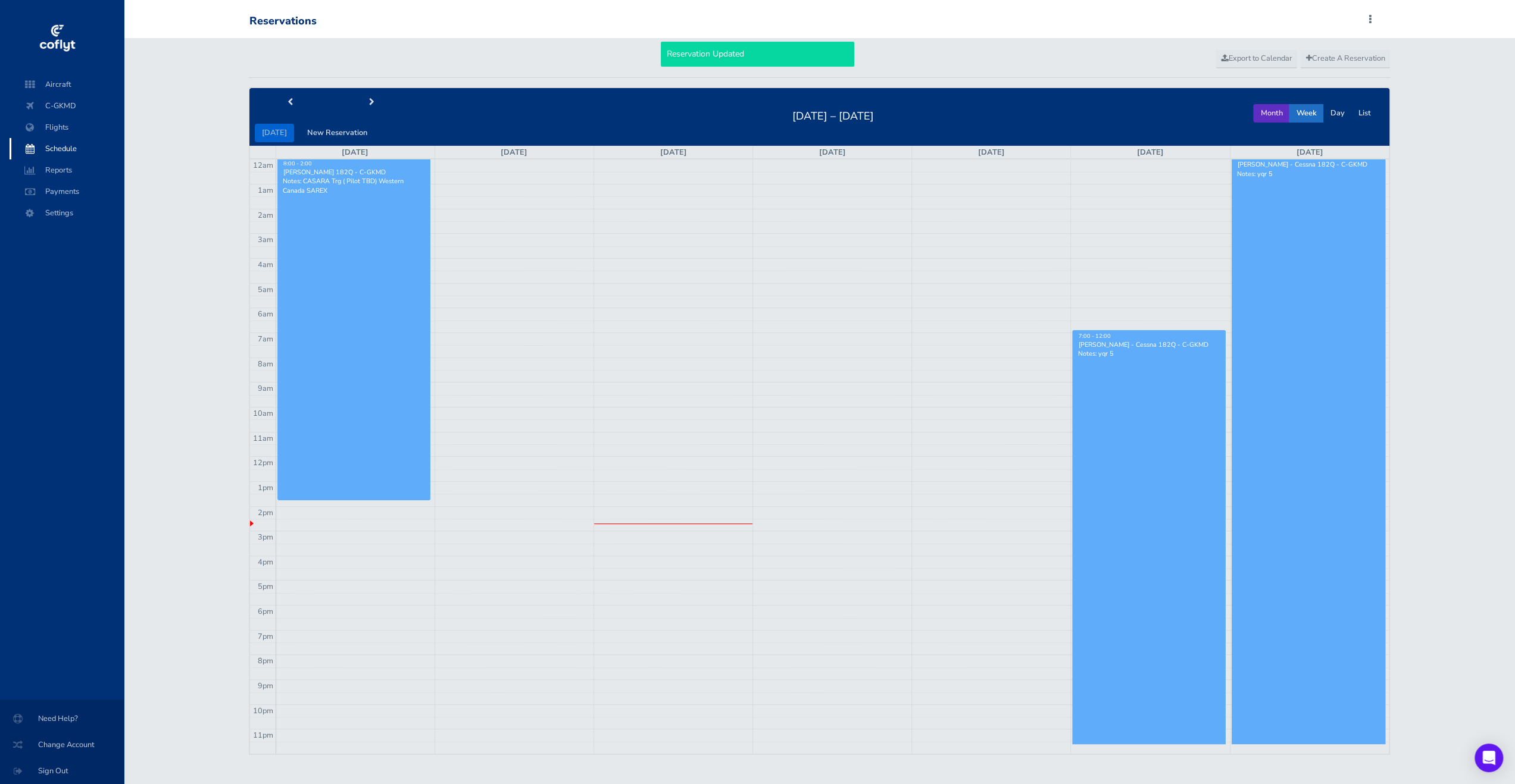
click at [1256, 108] on button "Month" at bounding box center [1271, 113] width 36 height 18
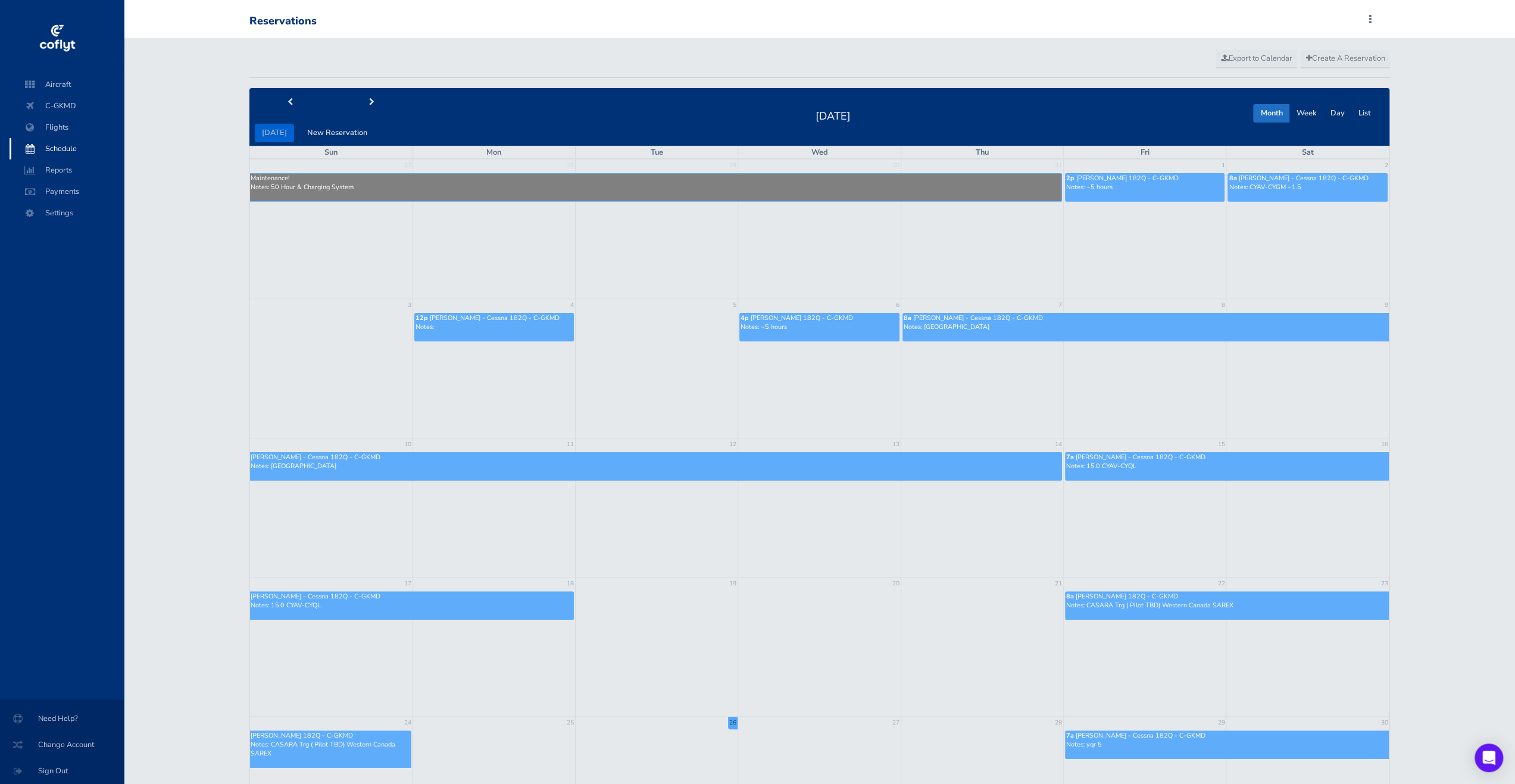
click at [1157, 741] on p "Notes: yqr 5" at bounding box center [1227, 744] width 322 height 9
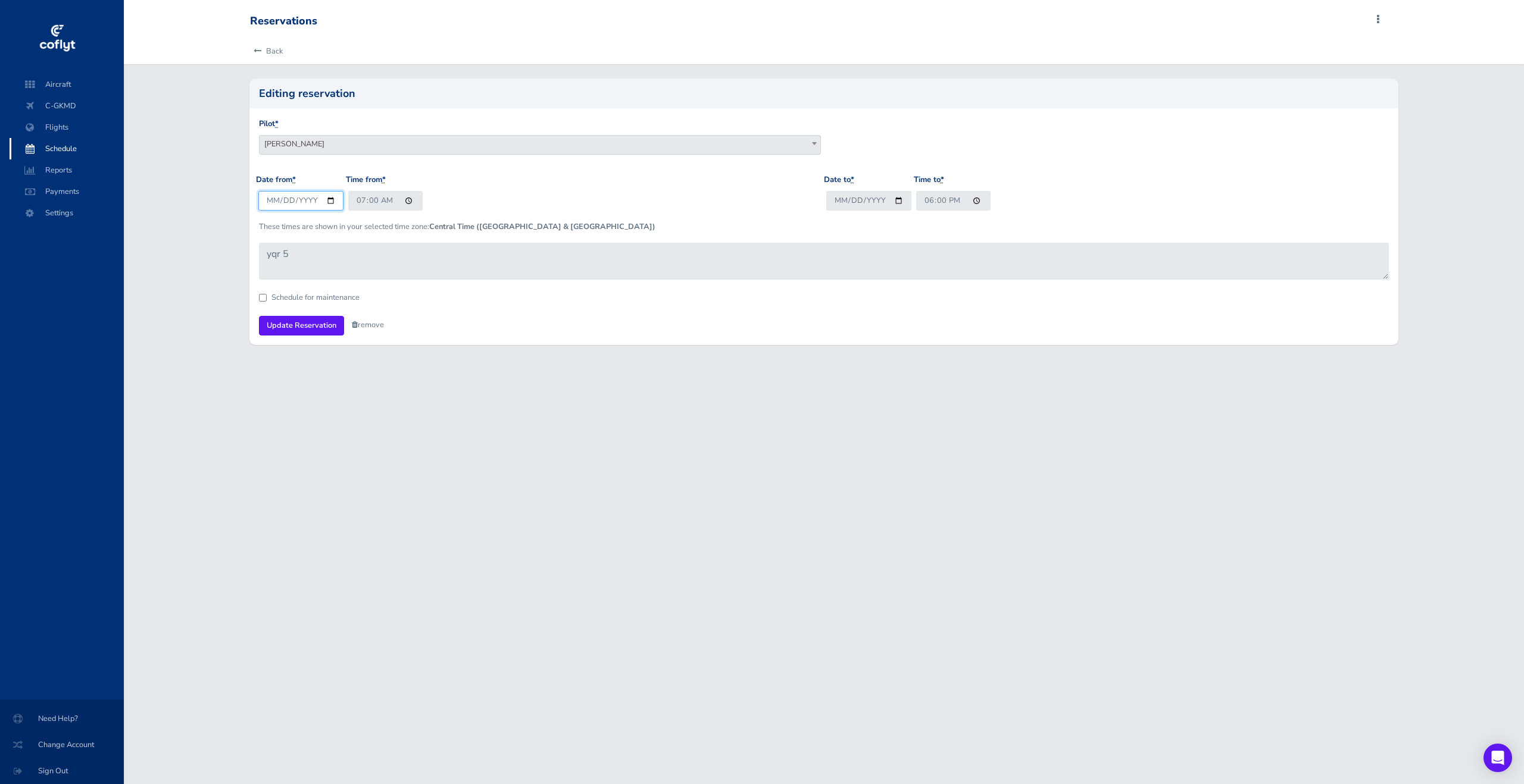
click at [330, 203] on input "[DATE]" at bounding box center [300, 200] width 85 height 20
type input "[DATE]"
click at [930, 203] on input "18:00" at bounding box center [953, 200] width 74 height 20
type input "20:00"
click at [582, 170] on div "Pilot * [PERSON_NAME] [PERSON_NAME] [PERSON_NAME] [PERSON_NAME] [PERSON_NAME] […" at bounding box center [824, 146] width 1136 height 56
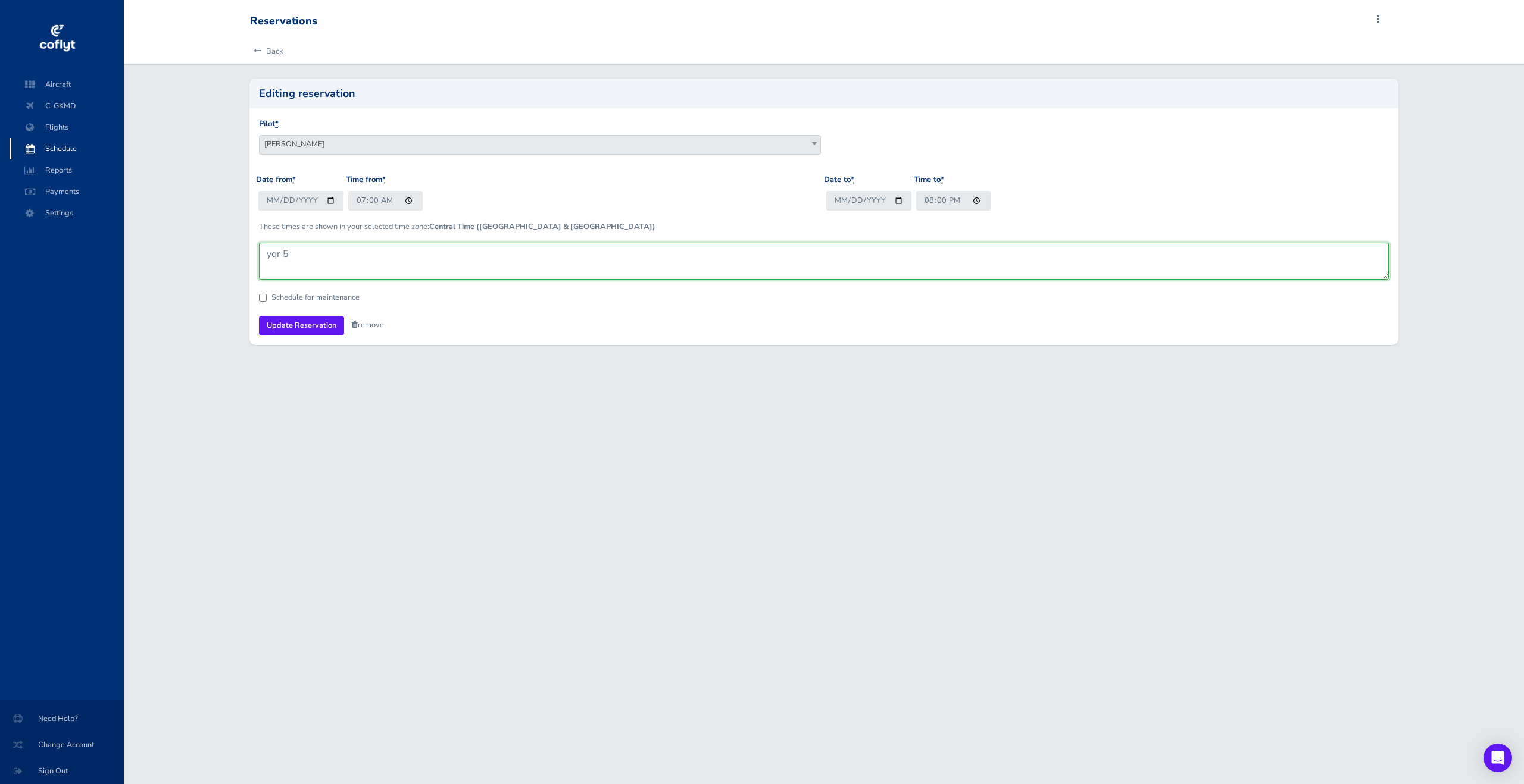
click at [347, 252] on textarea "yqr 5" at bounding box center [824, 261] width 1130 height 37
type textarea "CYQR 5"
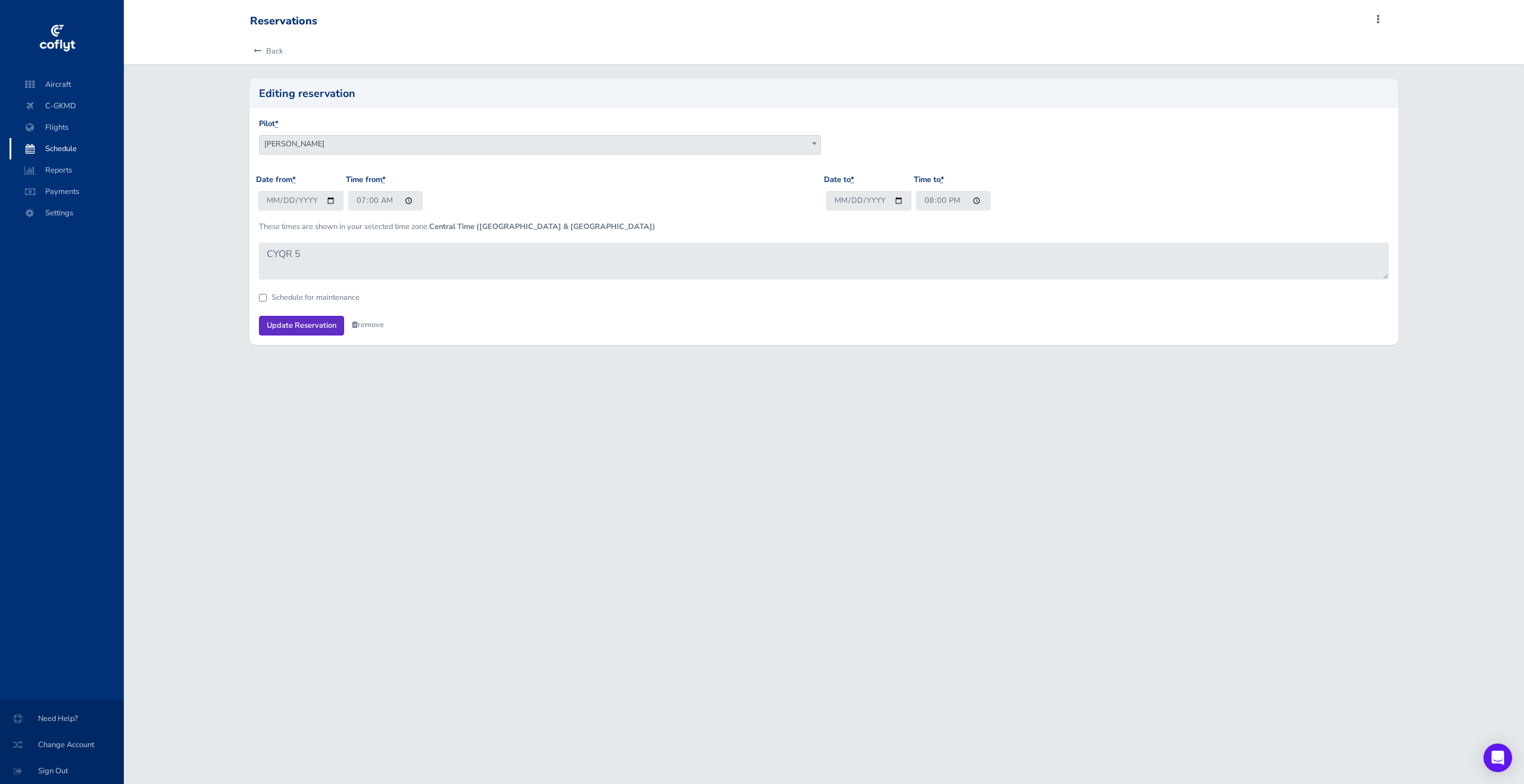
click at [305, 331] on input "Update Reservation" at bounding box center [301, 326] width 85 height 20
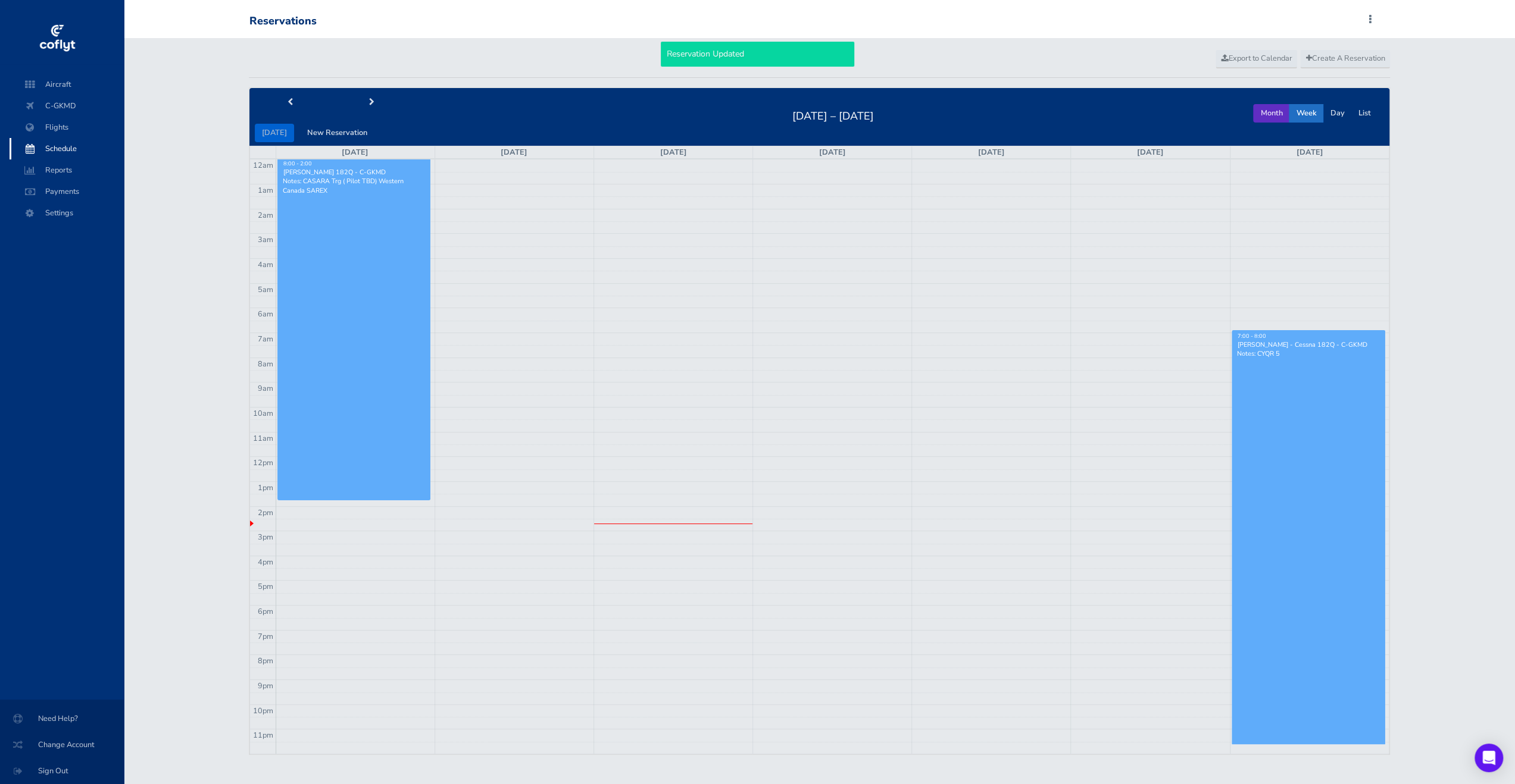
click at [1265, 109] on button "Month" at bounding box center [1271, 113] width 36 height 18
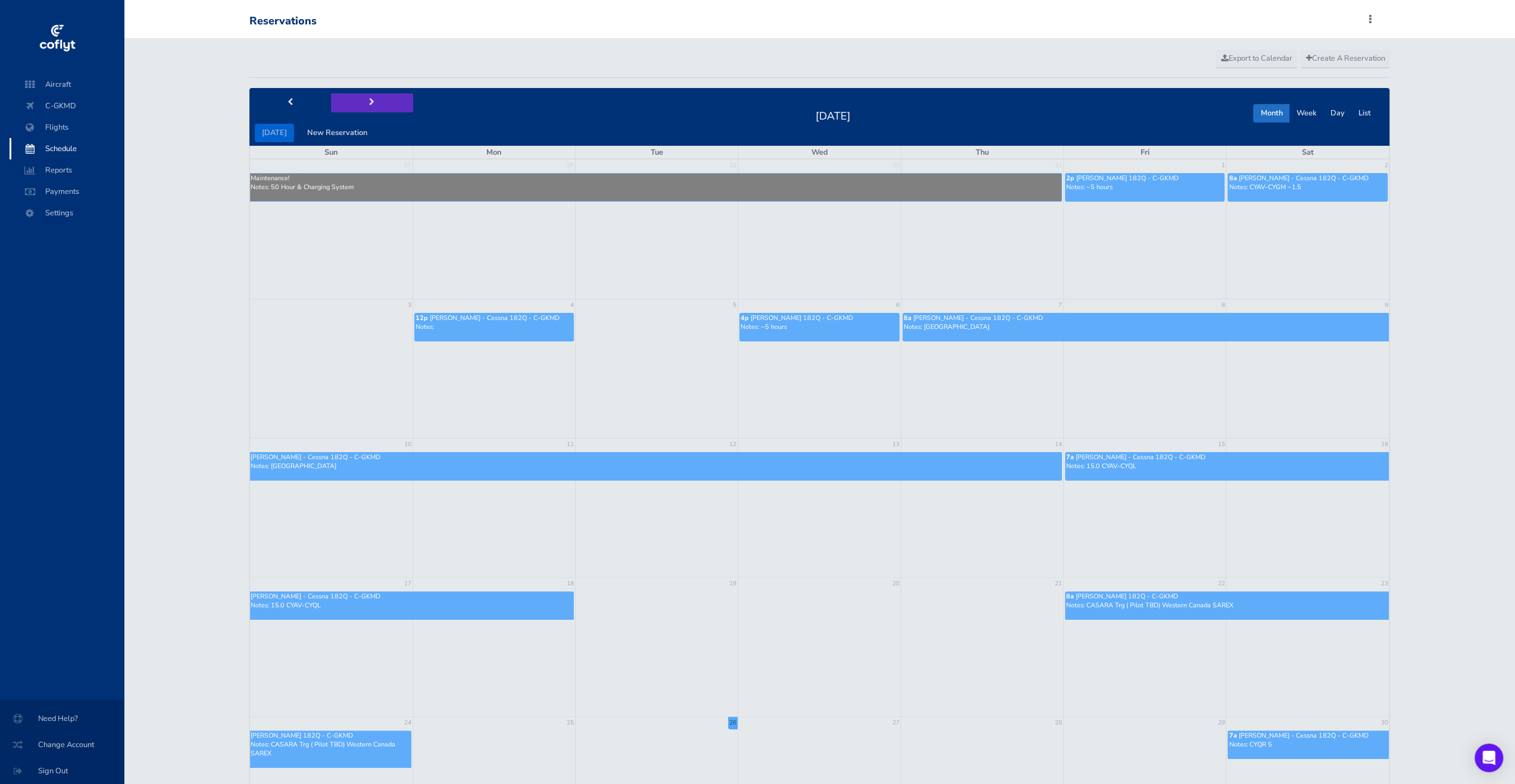
drag, startPoint x: 368, startPoint y: 99, endPoint x: 374, endPoint y: 101, distance: 6.3
click at [373, 101] on button "next" at bounding box center [372, 102] width 82 height 18
